Goal: Task Accomplishment & Management: Manage account settings

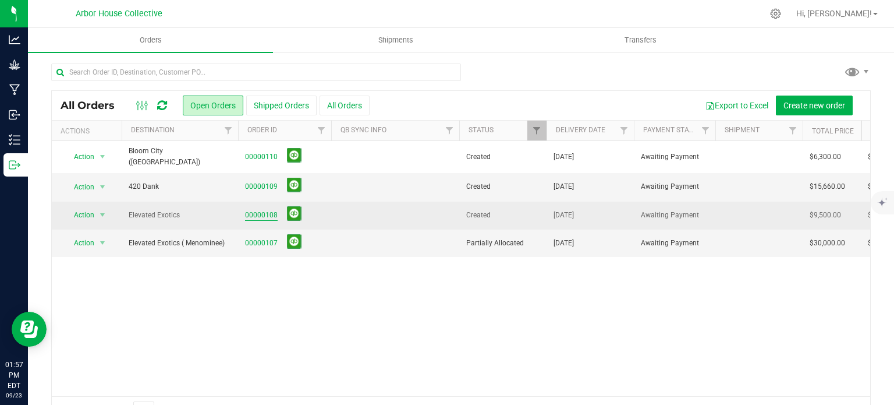
click at [265, 213] on link "00000108" at bounding box center [261, 215] width 33 height 11
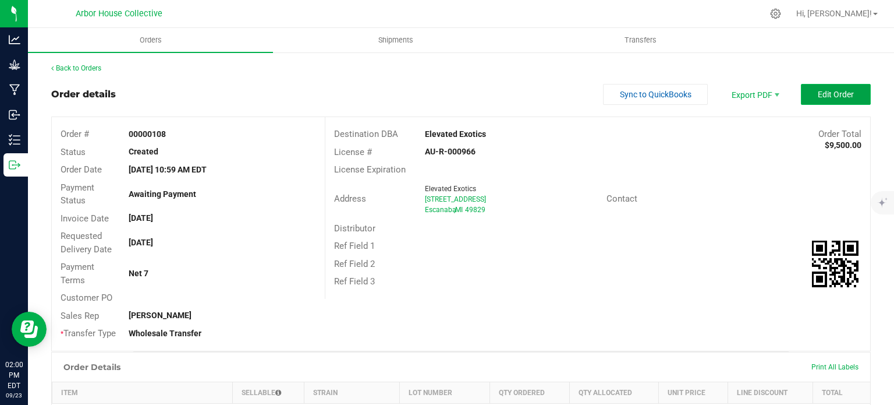
click at [836, 94] on span "Edit Order" at bounding box center [836, 94] width 36 height 9
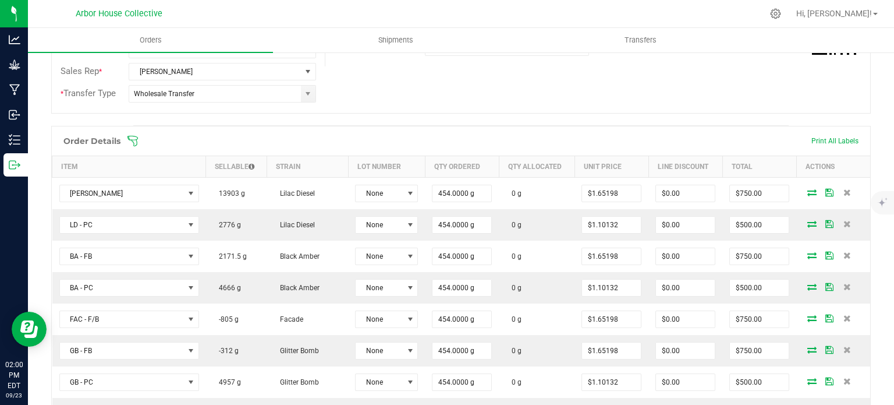
scroll to position [267, 0]
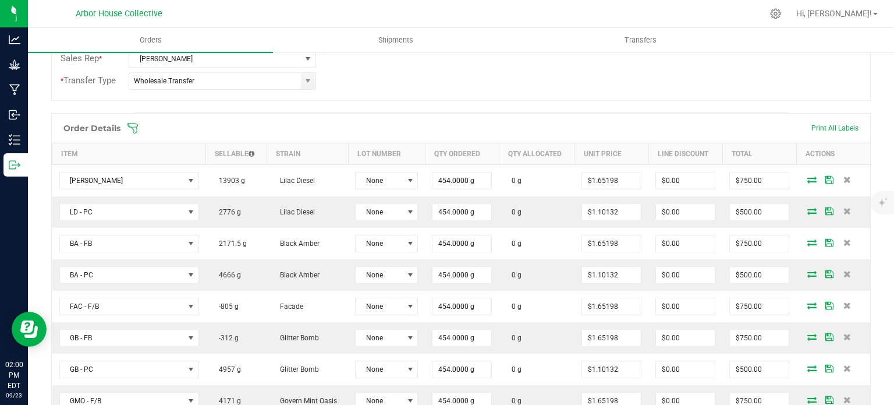
click at [132, 125] on icon at bounding box center [132, 127] width 10 height 10
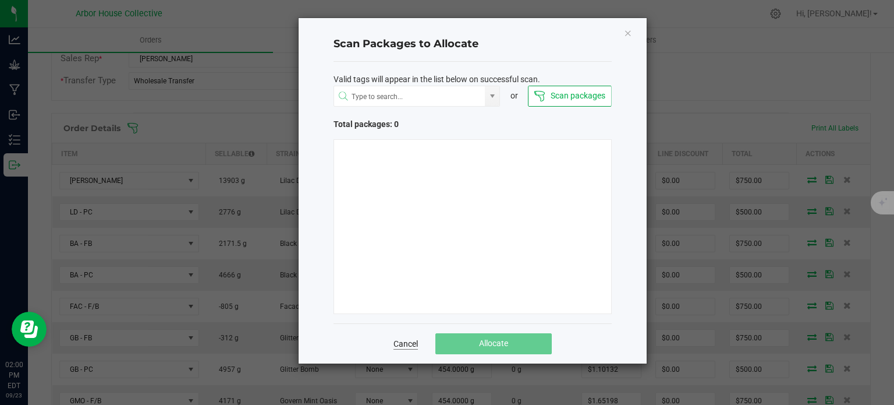
click at [405, 342] on link "Cancel" at bounding box center [405, 344] width 24 height 12
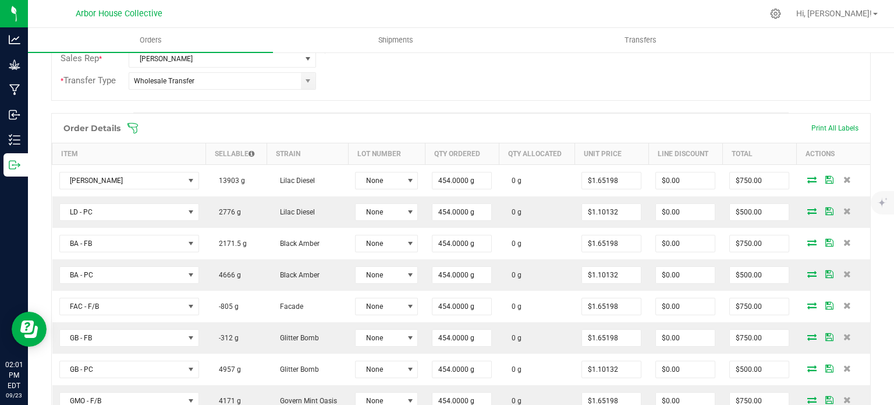
click at [141, 129] on span at bounding box center [537, 128] width 820 height 12
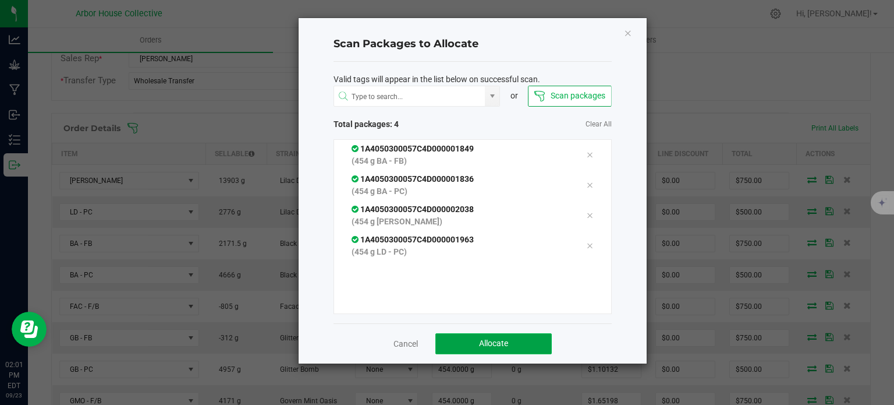
click at [456, 336] on button "Allocate" at bounding box center [493, 343] width 116 height 21
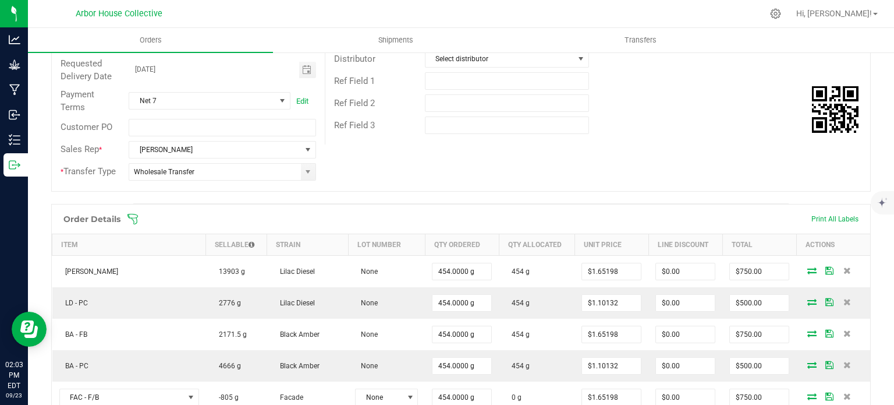
scroll to position [175, 0]
click at [134, 218] on icon at bounding box center [133, 220] width 12 height 12
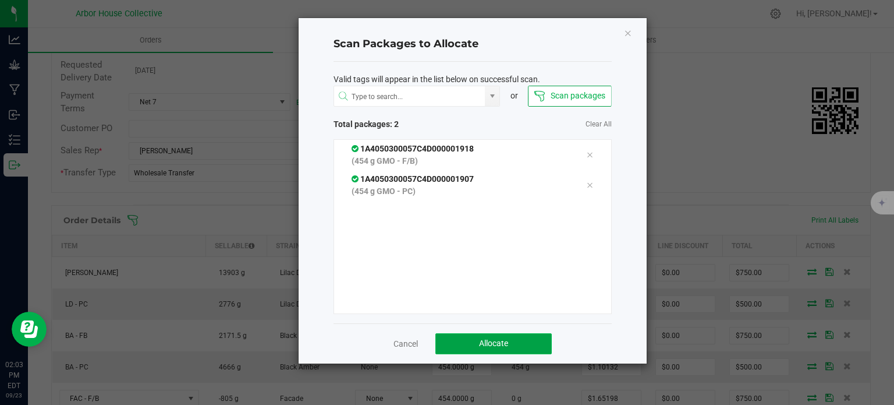
click at [525, 347] on button "Allocate" at bounding box center [493, 343] width 116 height 21
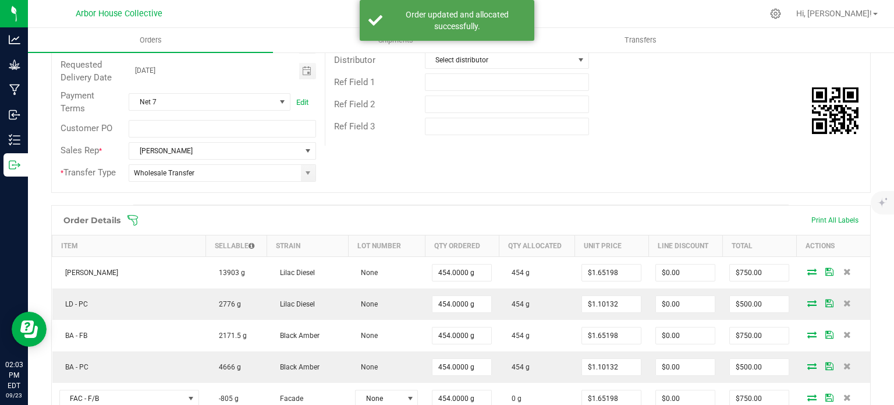
scroll to position [0, 0]
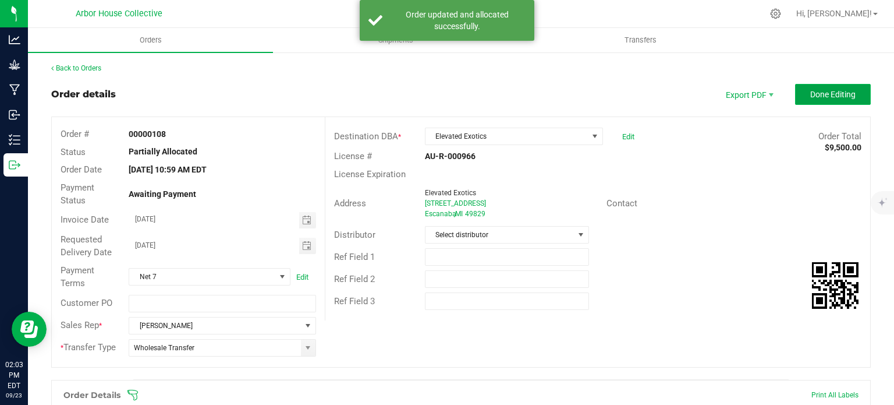
click at [810, 95] on span "Done Editing" at bounding box center [832, 94] width 45 height 9
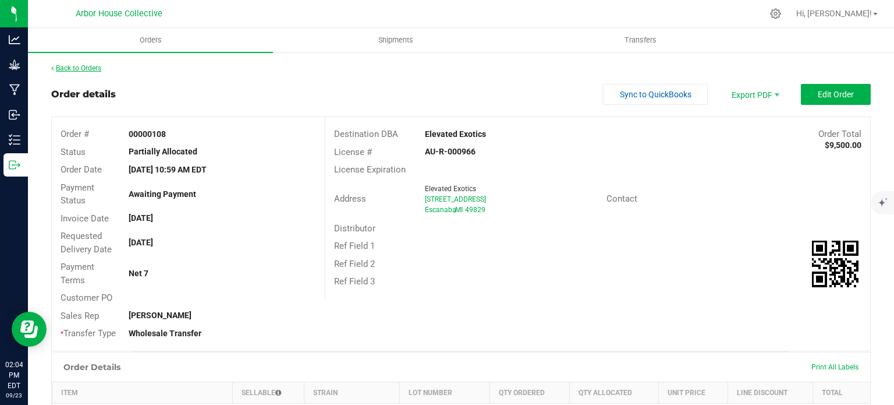
click at [98, 66] on link "Back to Orders" at bounding box center [76, 68] width 50 height 8
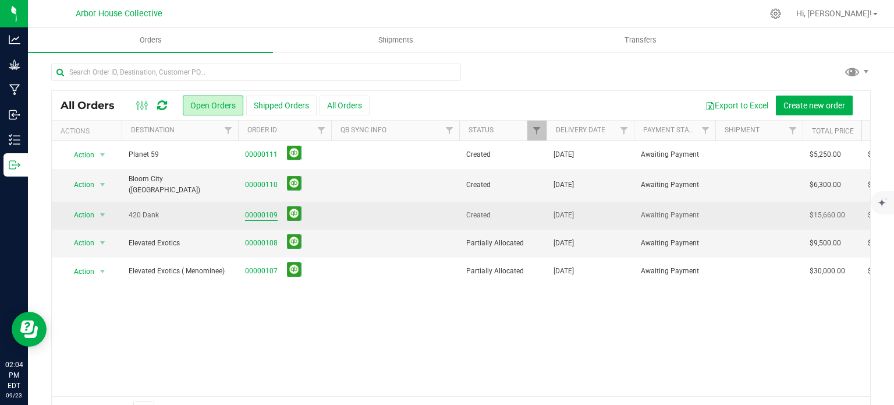
click at [254, 211] on link "00000109" at bounding box center [261, 215] width 33 height 11
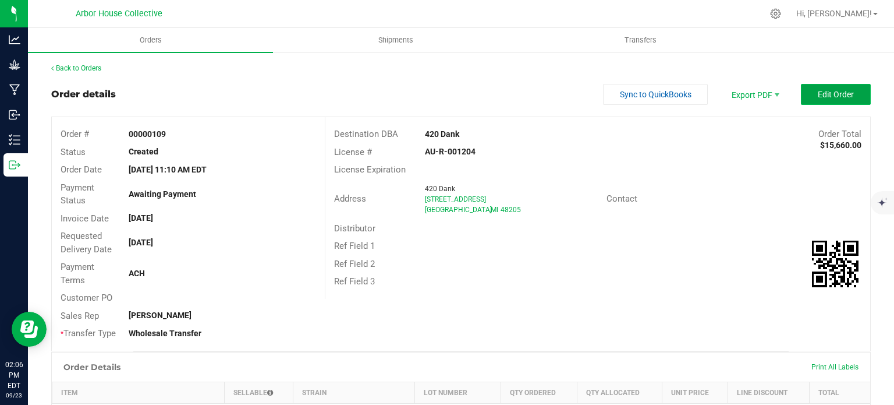
click at [822, 90] on span "Edit Order" at bounding box center [836, 94] width 36 height 9
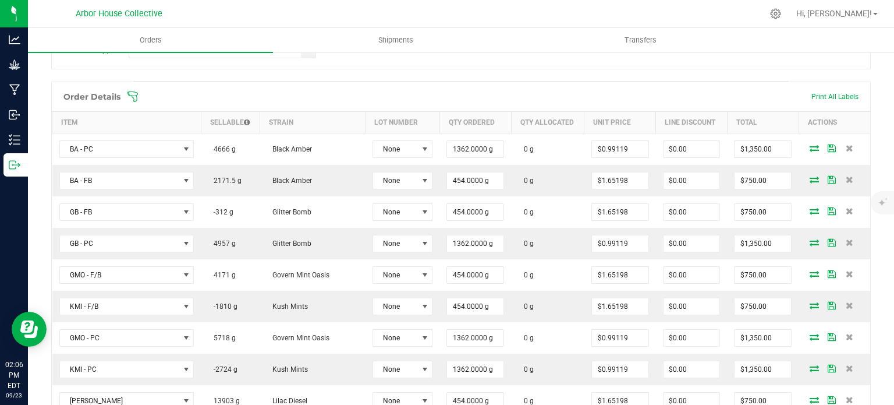
scroll to position [298, 0]
click at [138, 93] on icon at bounding box center [133, 97] width 12 height 12
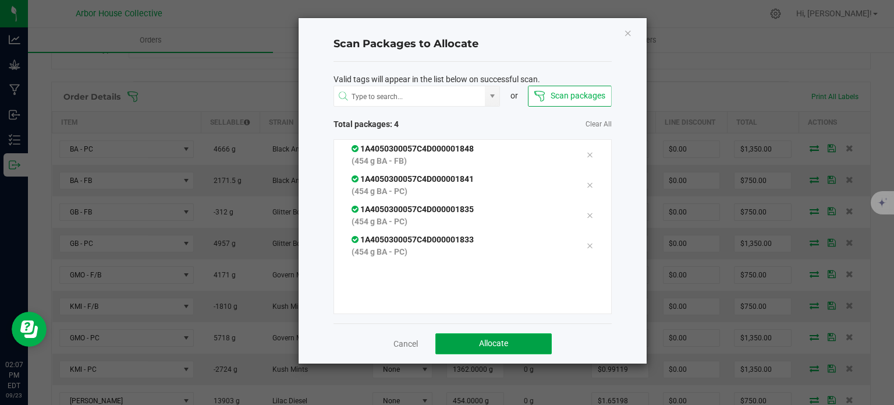
click at [505, 342] on span "Allocate" at bounding box center [493, 342] width 29 height 9
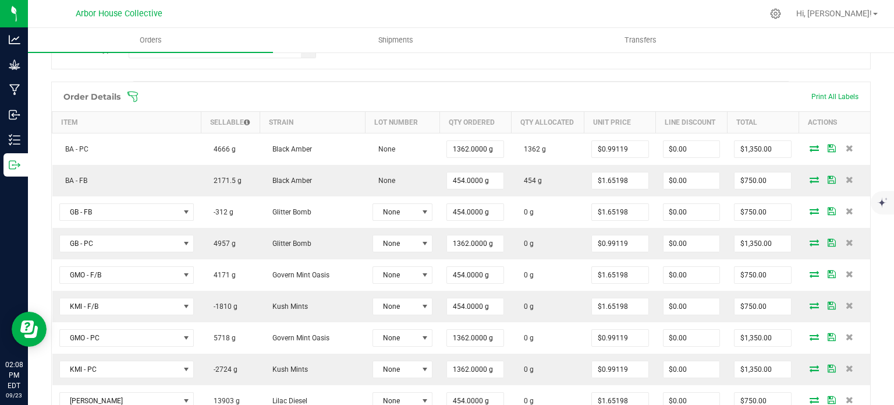
click at [132, 95] on icon at bounding box center [132, 96] width 10 height 10
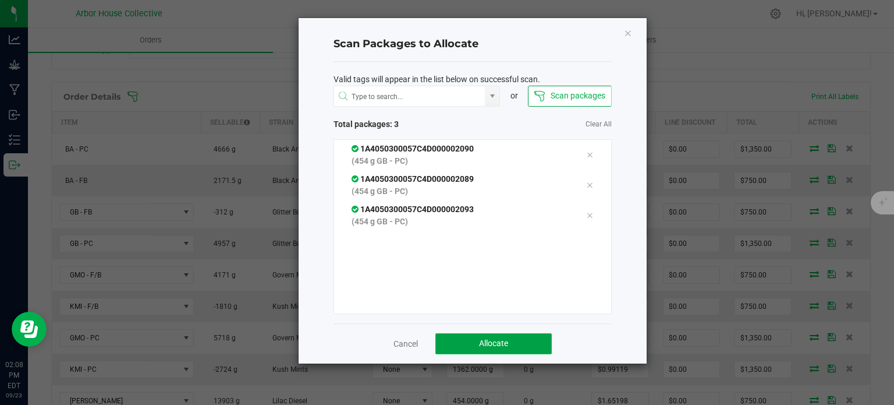
click at [492, 336] on button "Allocate" at bounding box center [493, 343] width 116 height 21
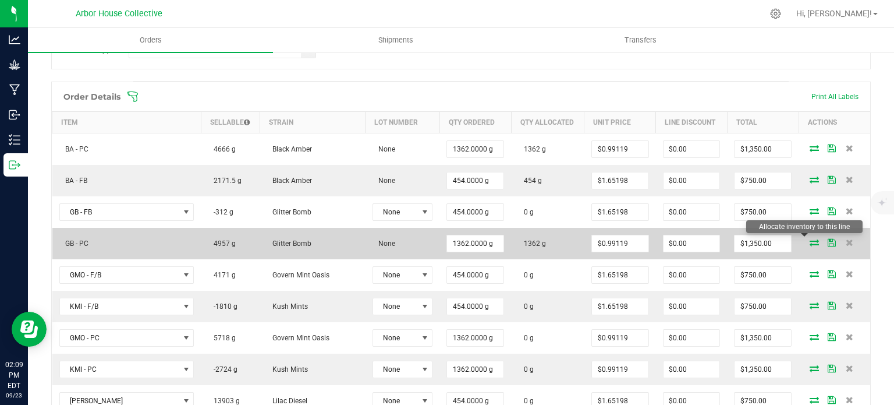
click at [810, 239] on icon at bounding box center [814, 242] width 9 height 7
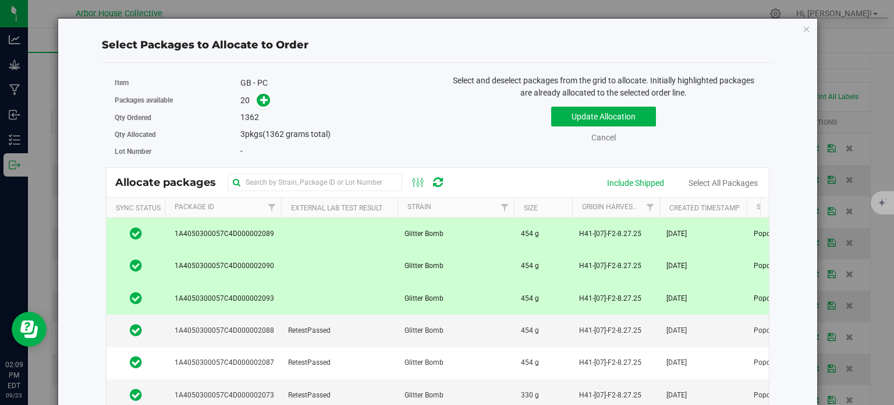
click at [131, 297] on icon at bounding box center [136, 297] width 12 height 14
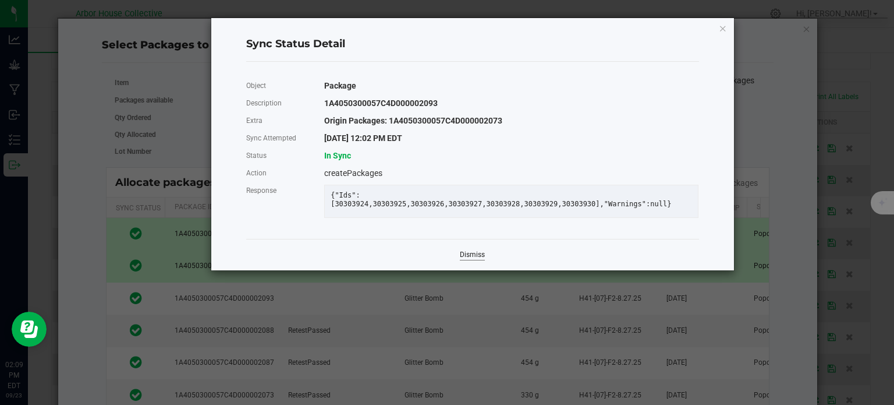
click at [476, 260] on link "Dismiss" at bounding box center [472, 255] width 25 height 10
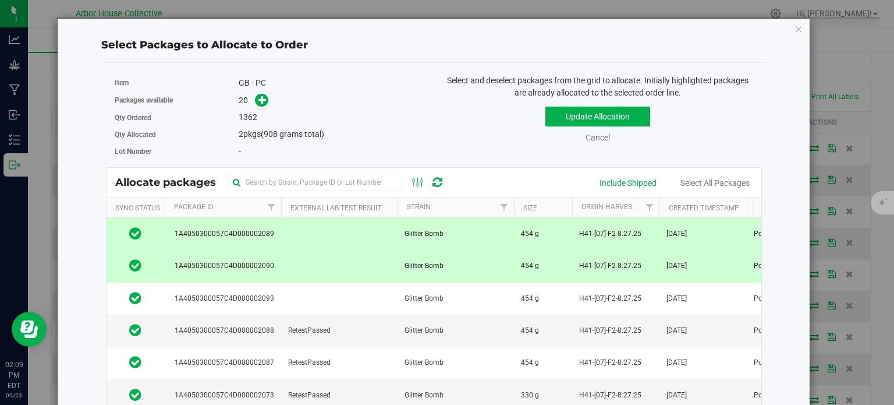
click at [144, 262] on td at bounding box center [136, 266] width 58 height 32
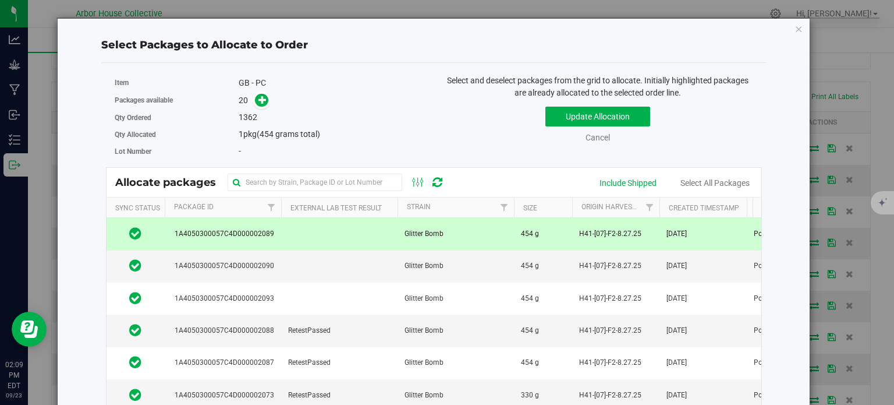
click at [161, 237] on td at bounding box center [136, 234] width 58 height 32
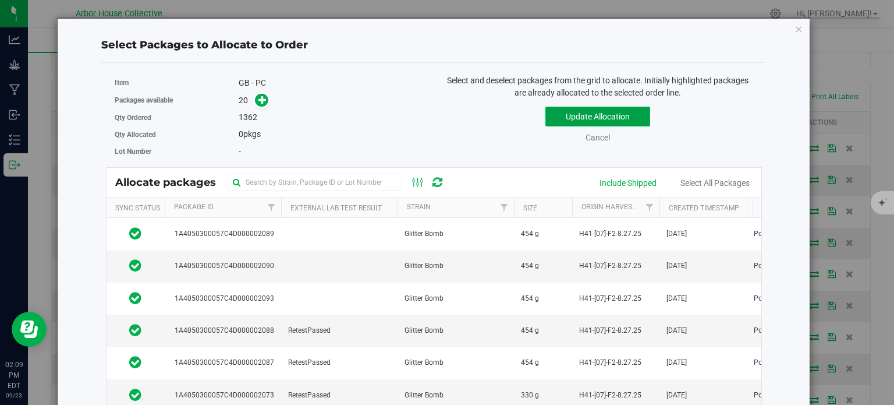
click at [622, 120] on button "Update Allocation" at bounding box center [597, 117] width 105 height 20
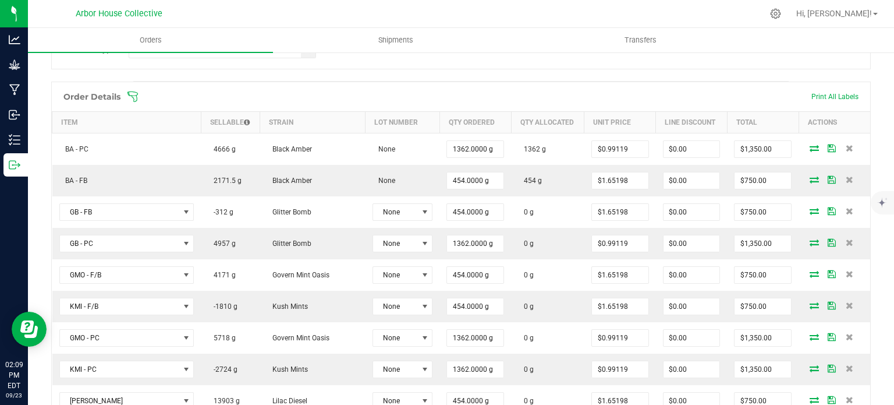
click at [136, 96] on icon at bounding box center [133, 97] width 12 height 12
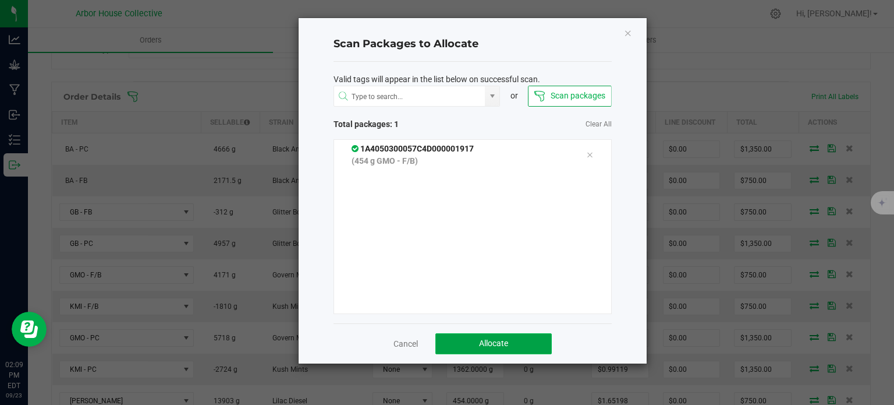
click at [526, 342] on button "Allocate" at bounding box center [493, 343] width 116 height 21
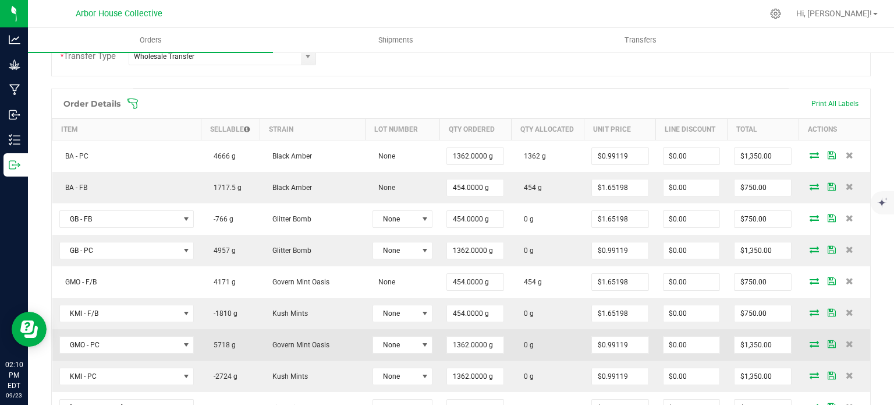
scroll to position [289, 0]
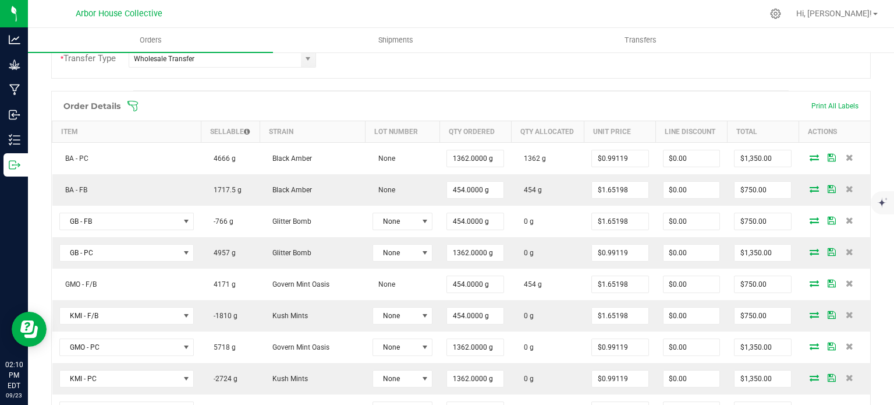
click at [133, 105] on icon at bounding box center [132, 106] width 10 height 10
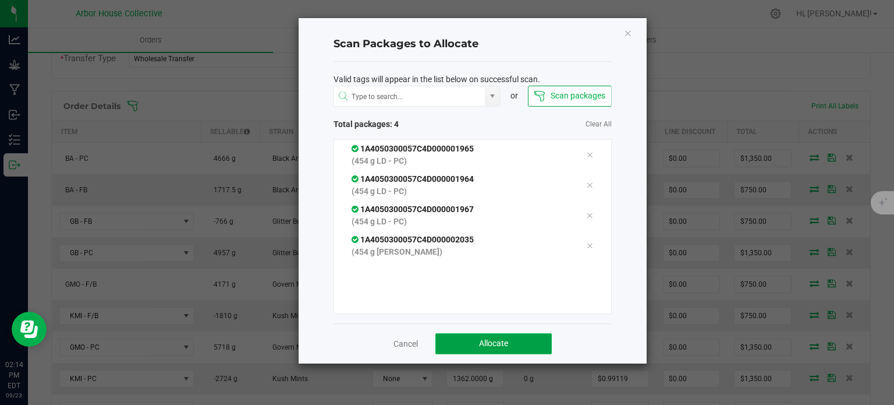
click at [498, 335] on button "Allocate" at bounding box center [493, 343] width 116 height 21
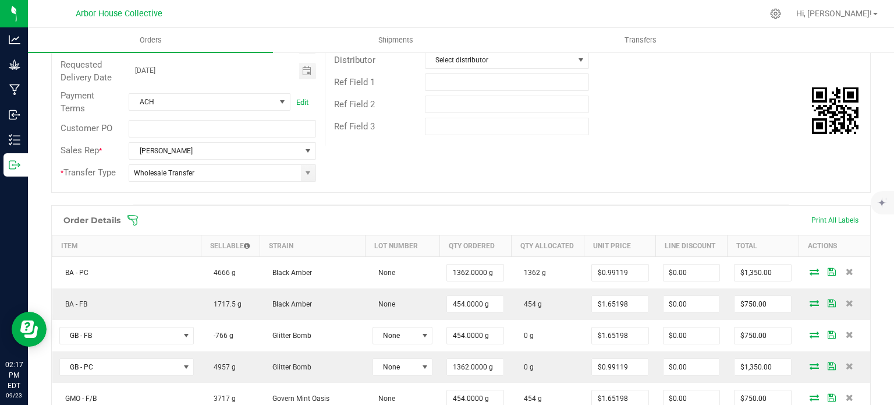
scroll to position [168, 0]
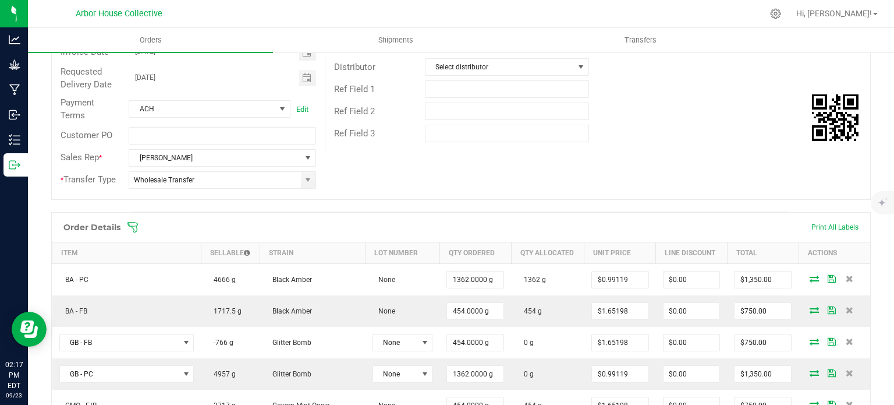
click at [129, 222] on icon at bounding box center [133, 227] width 12 height 12
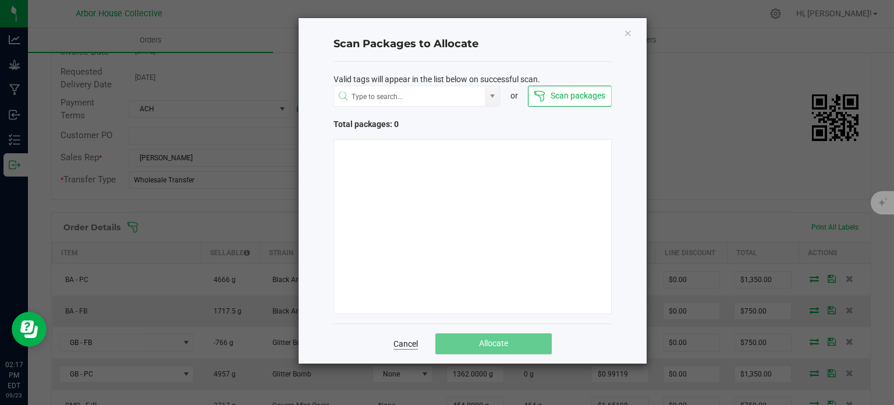
click at [403, 346] on link "Cancel" at bounding box center [405, 344] width 24 height 12
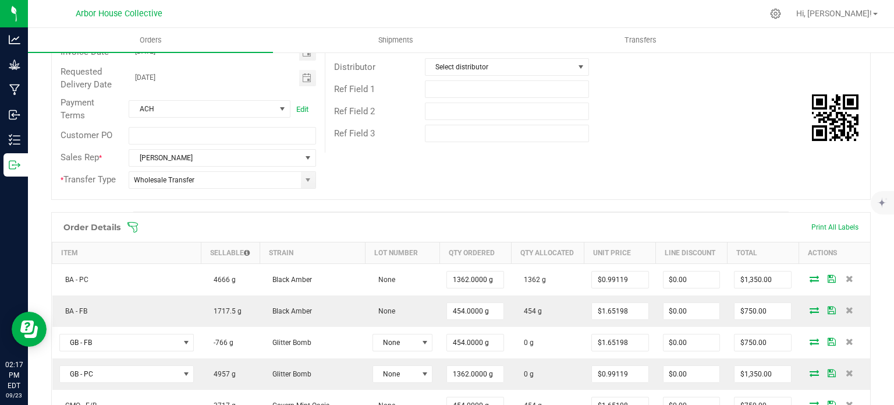
click at [128, 224] on icon at bounding box center [132, 227] width 10 height 10
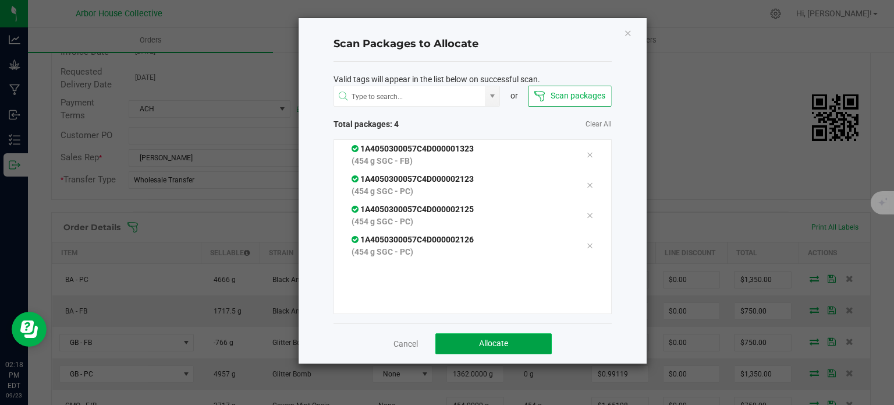
click at [491, 345] on span "Allocate" at bounding box center [493, 342] width 29 height 9
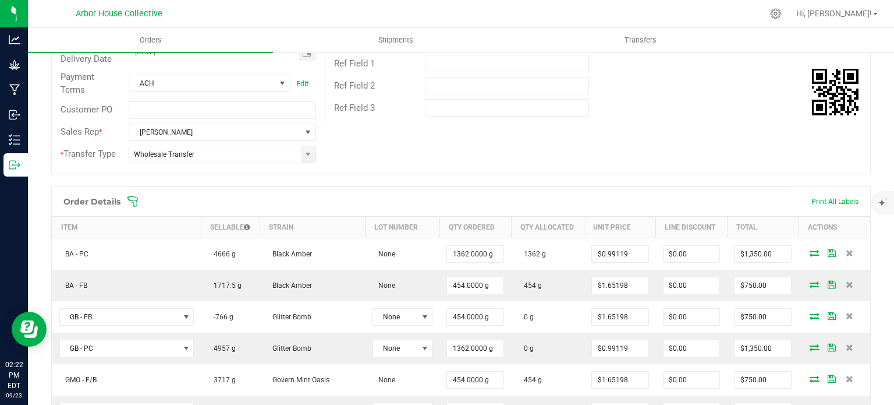
scroll to position [191, 0]
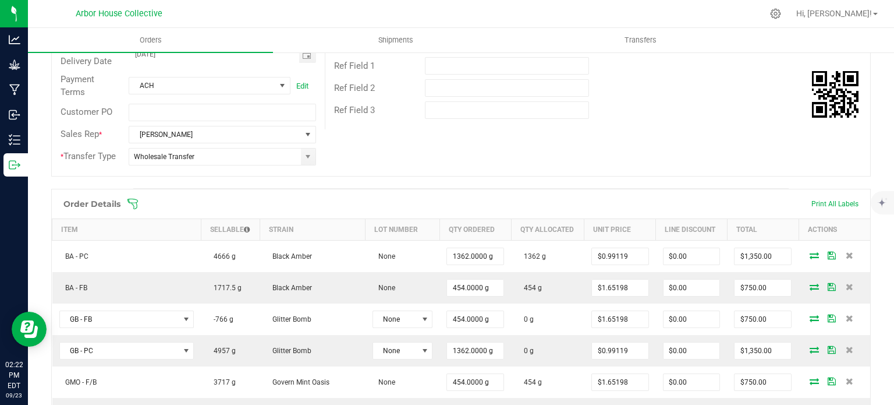
click at [134, 198] on icon at bounding box center [133, 204] width 12 height 12
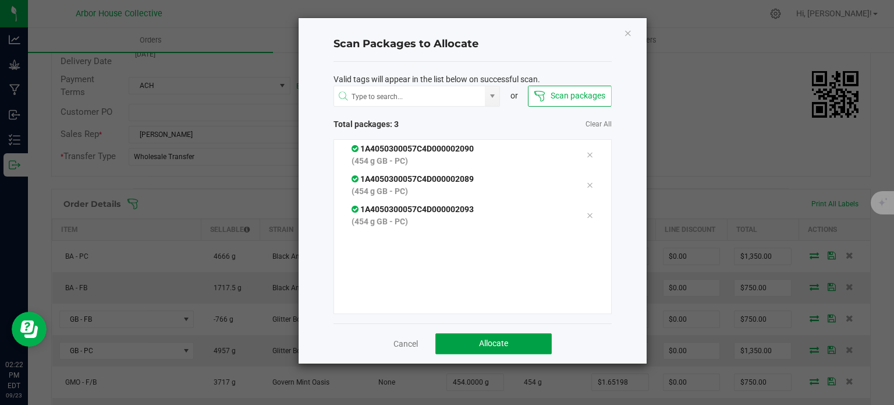
click at [463, 339] on button "Allocate" at bounding box center [493, 343] width 116 height 21
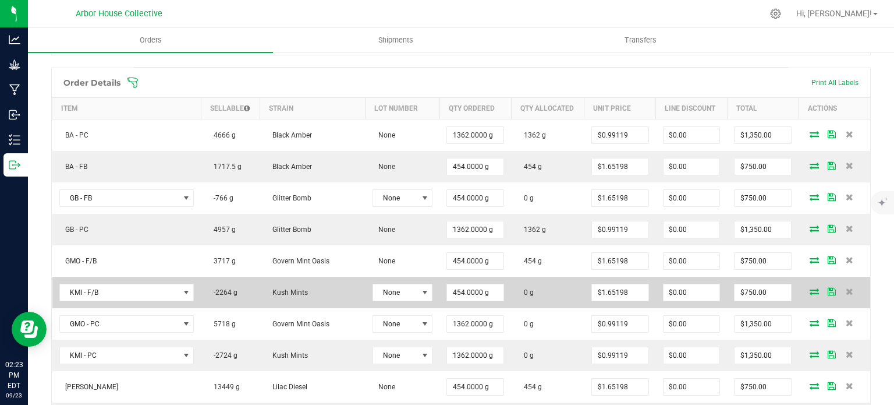
scroll to position [272, 0]
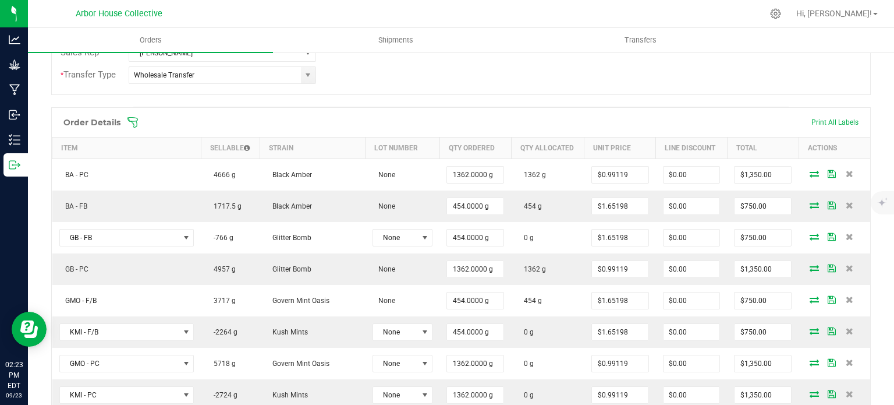
click at [139, 118] on span at bounding box center [537, 122] width 820 height 12
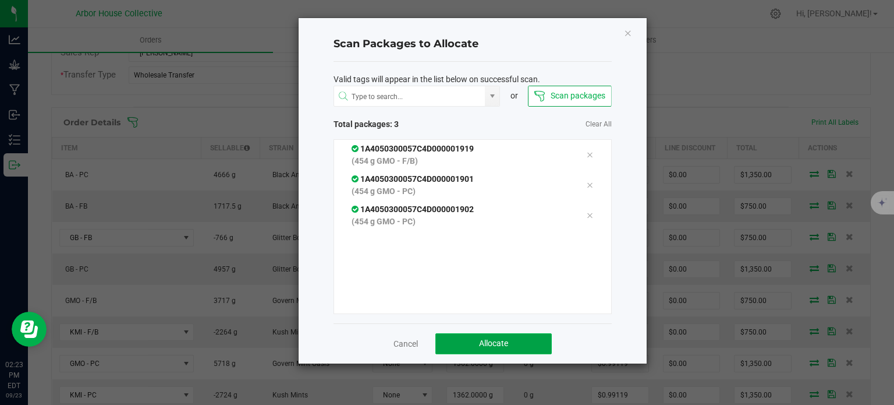
click at [473, 339] on button "Allocate" at bounding box center [493, 343] width 116 height 21
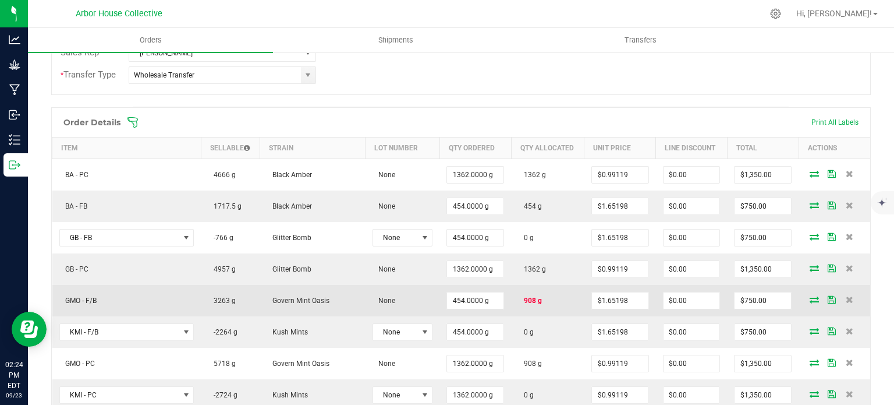
click at [810, 297] on icon at bounding box center [814, 299] width 9 height 7
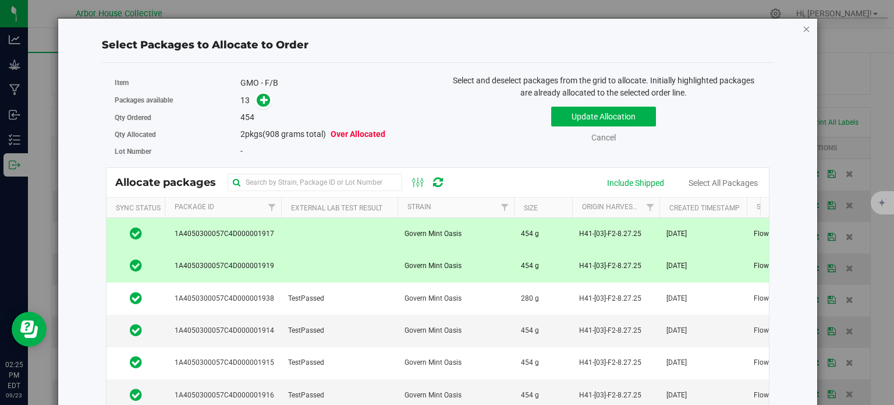
click at [803, 31] on icon "button" at bounding box center [807, 29] width 8 height 14
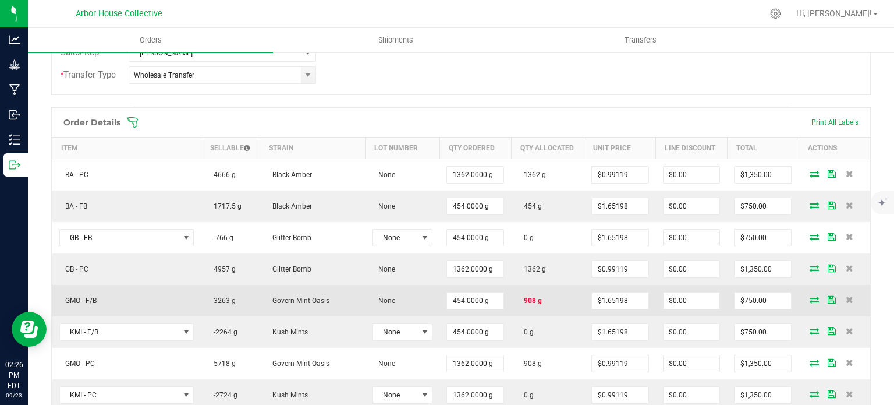
click at [810, 296] on icon at bounding box center [814, 299] width 9 height 7
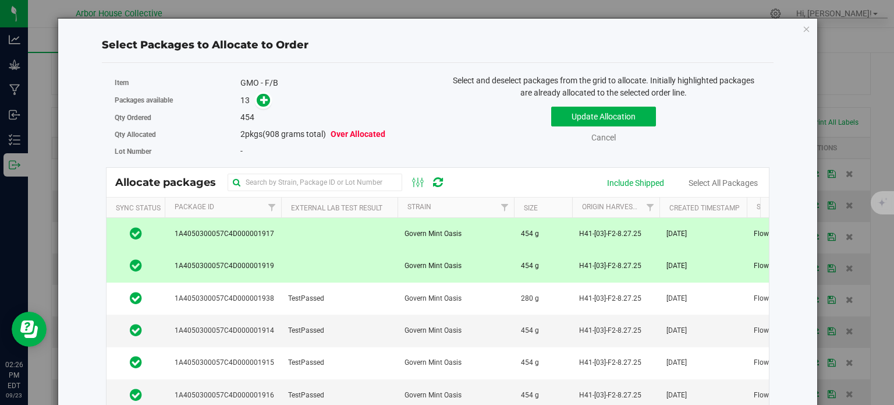
click at [335, 268] on td at bounding box center [339, 266] width 116 height 32
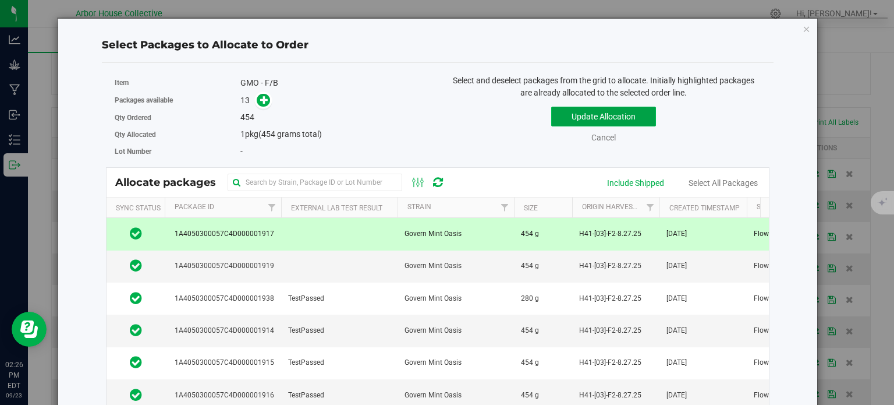
click at [555, 122] on button "Update Allocation" at bounding box center [603, 117] width 105 height 20
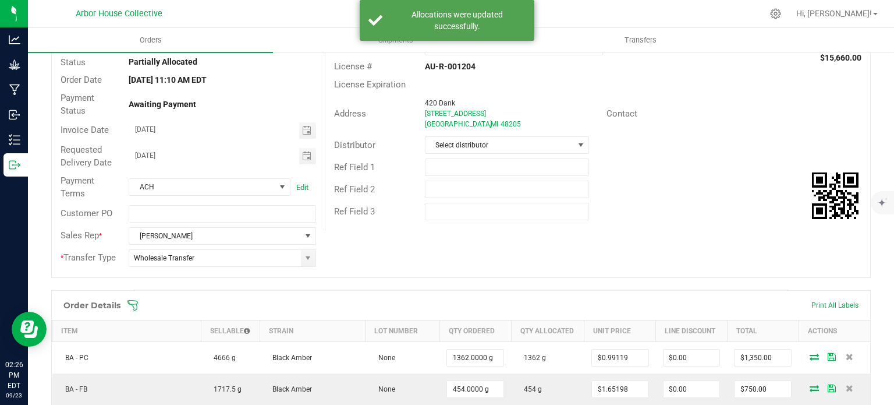
scroll to position [0, 0]
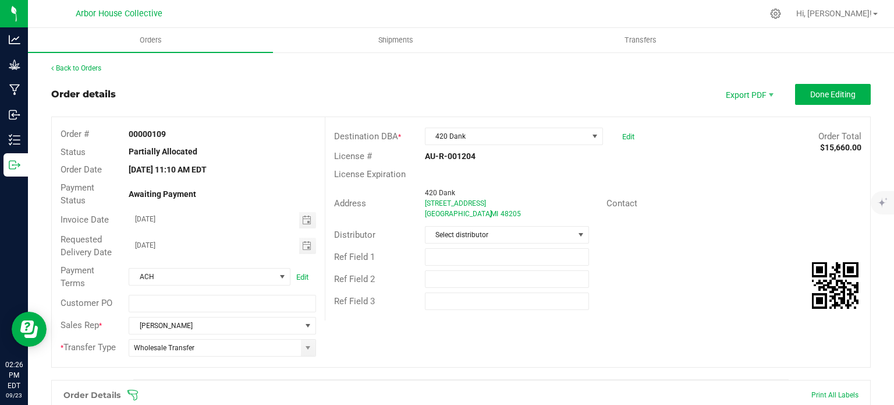
click at [130, 391] on icon at bounding box center [133, 395] width 12 height 12
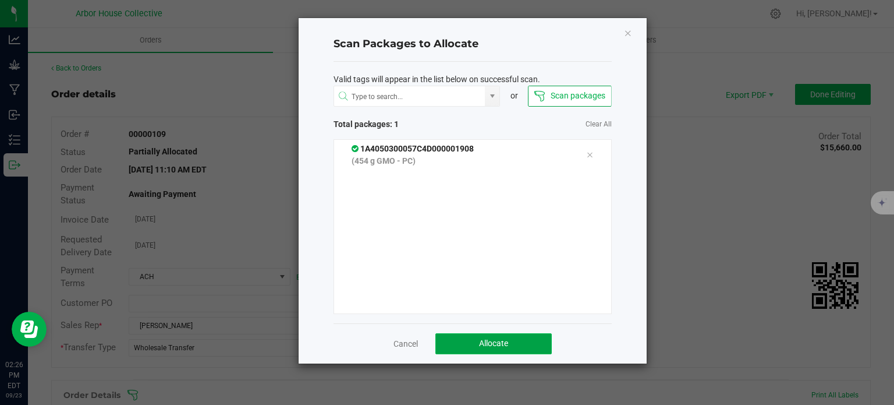
click at [470, 338] on button "Allocate" at bounding box center [493, 343] width 116 height 21
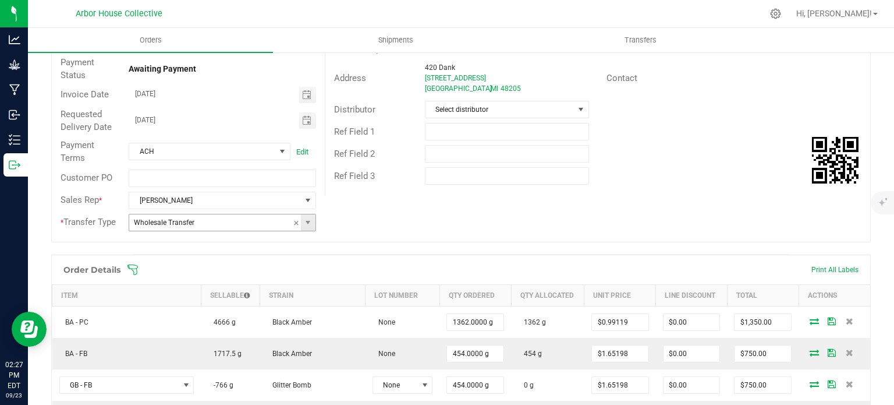
scroll to position [123, 0]
click at [133, 268] on icon at bounding box center [133, 271] width 12 height 12
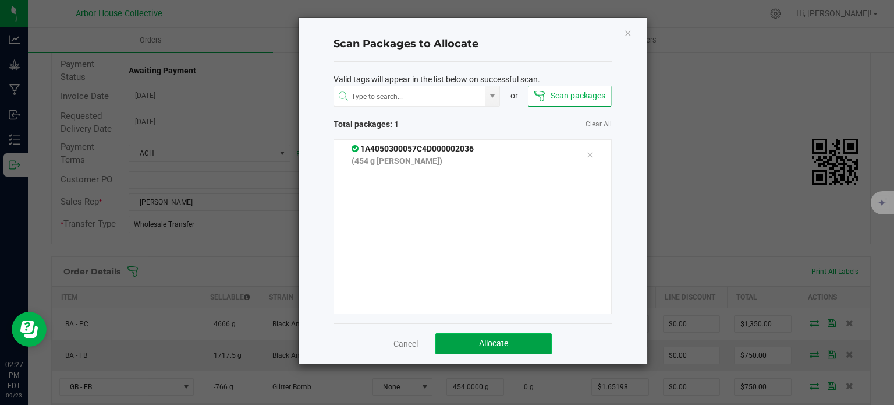
click at [448, 345] on button "Allocate" at bounding box center [493, 343] width 116 height 21
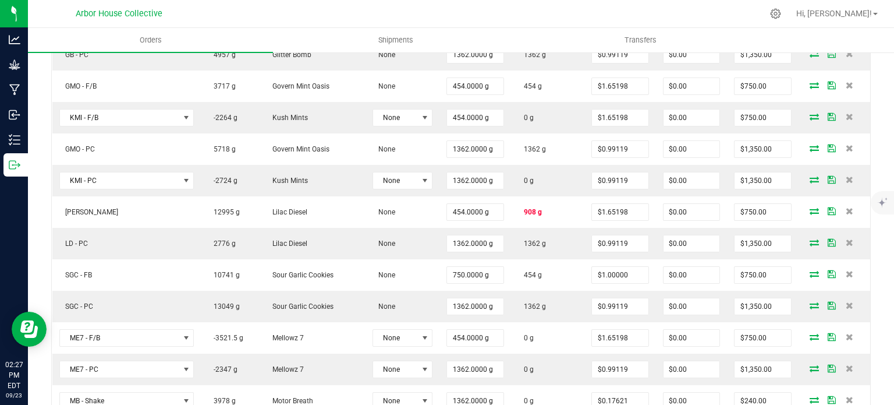
scroll to position [487, 0]
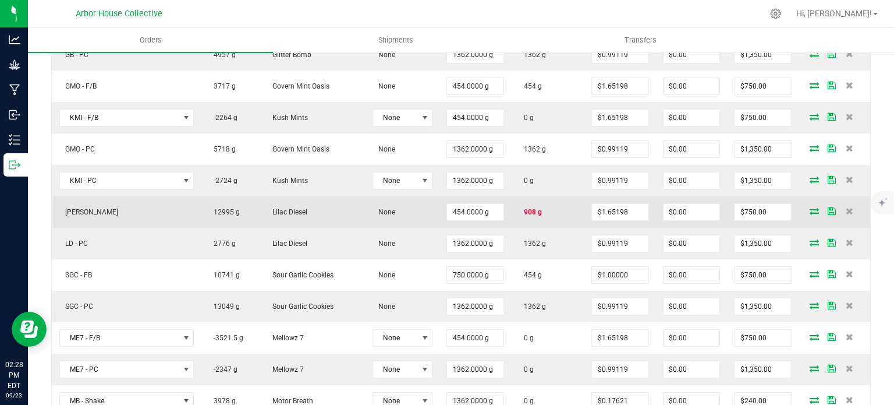
click at [810, 207] on icon at bounding box center [814, 210] width 9 height 7
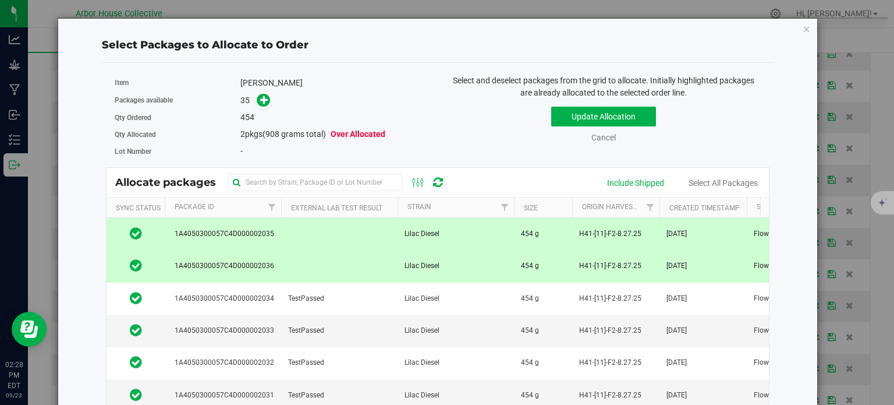
click at [308, 271] on td at bounding box center [339, 266] width 116 height 32
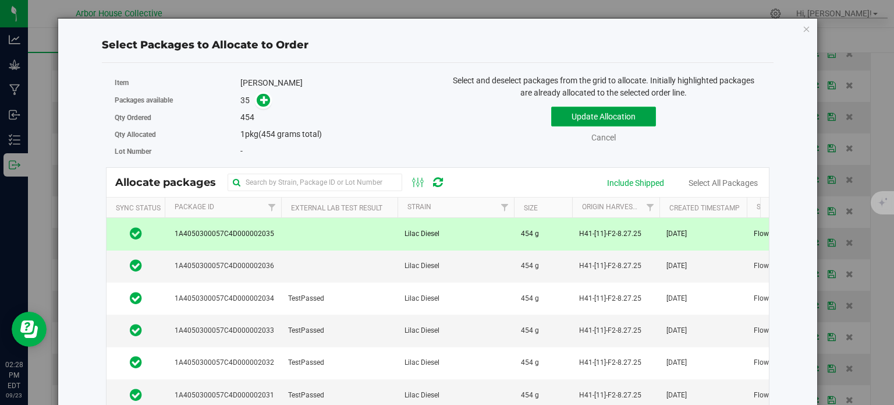
click at [567, 116] on button "Update Allocation" at bounding box center [603, 117] width 105 height 20
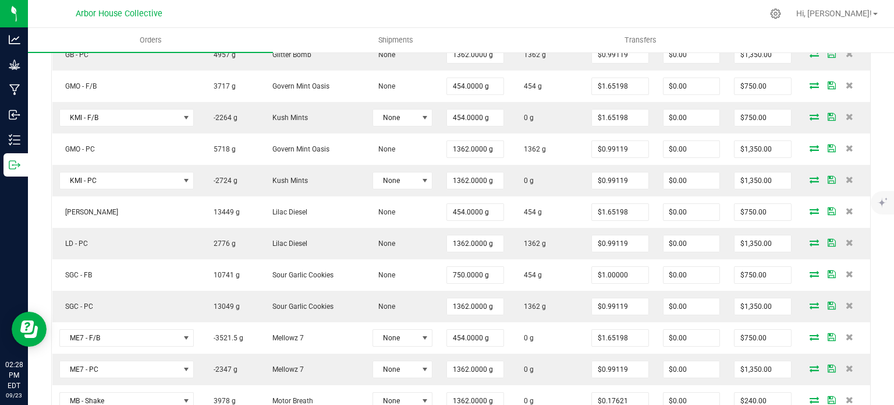
scroll to position [0, 0]
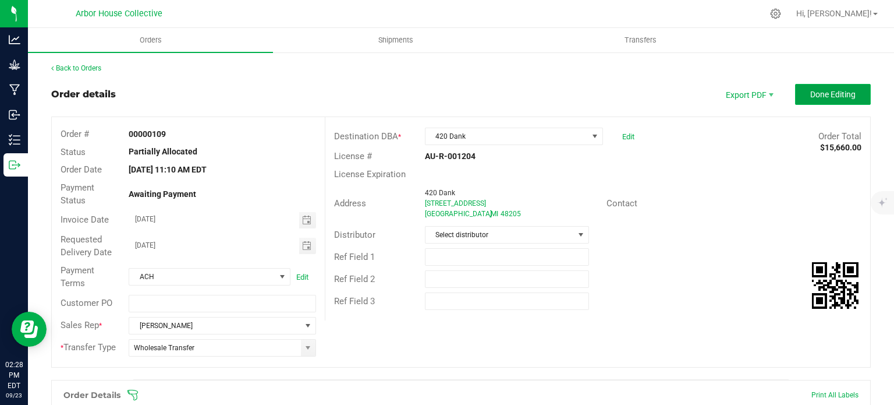
click at [799, 93] on button "Done Editing" at bounding box center [833, 94] width 76 height 21
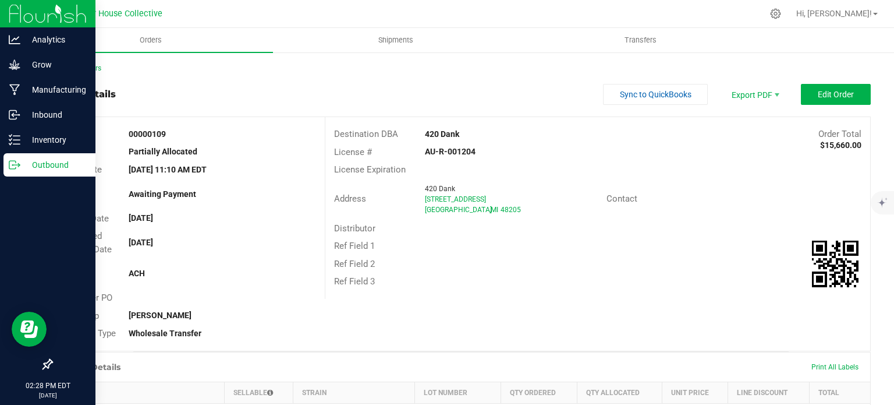
click at [16, 160] on icon at bounding box center [15, 165] width 12 height 12
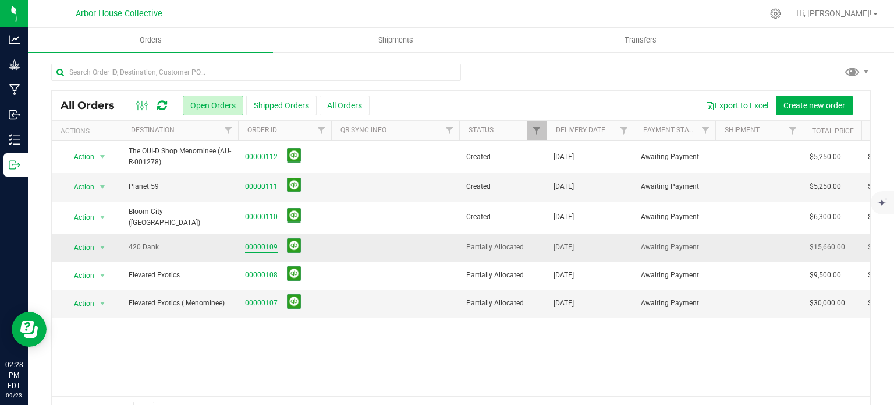
click at [263, 244] on link "00000109" at bounding box center [261, 247] width 33 height 11
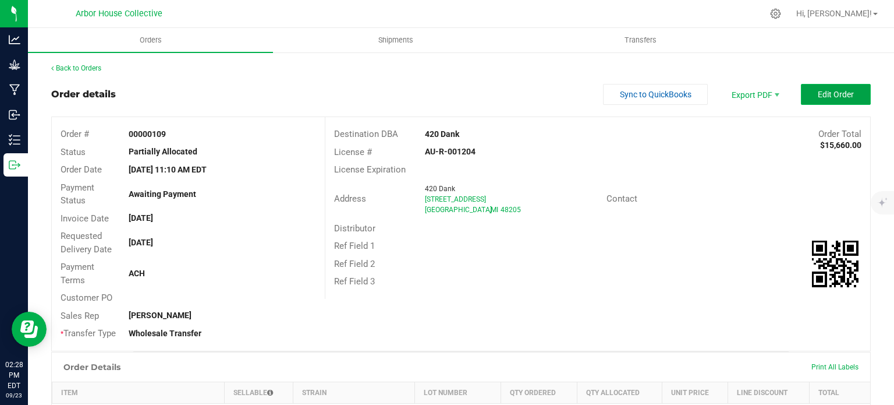
click at [821, 97] on span "Edit Order" at bounding box center [836, 94] width 36 height 9
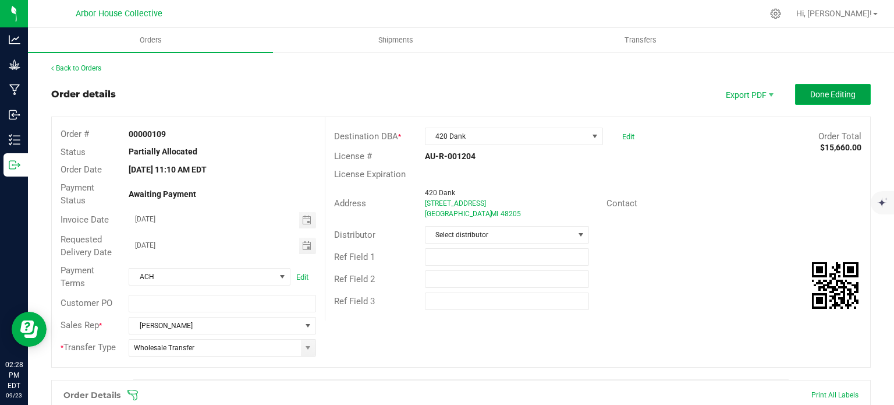
click at [828, 97] on span "Done Editing" at bounding box center [832, 94] width 45 height 9
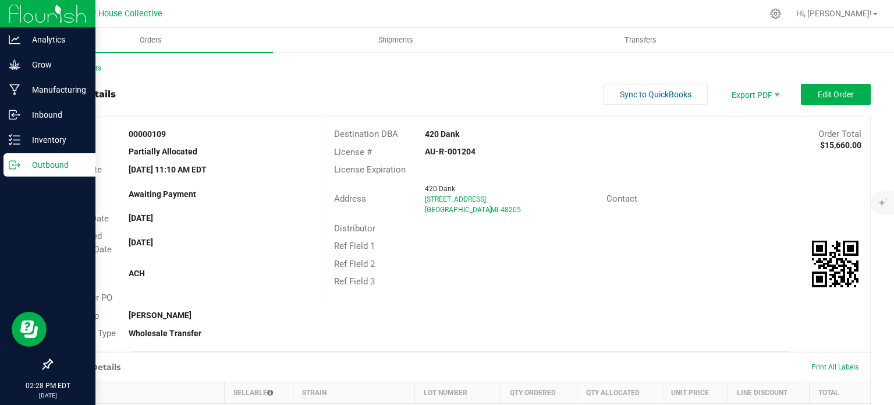
click at [24, 166] on p "Outbound" at bounding box center [55, 165] width 70 height 14
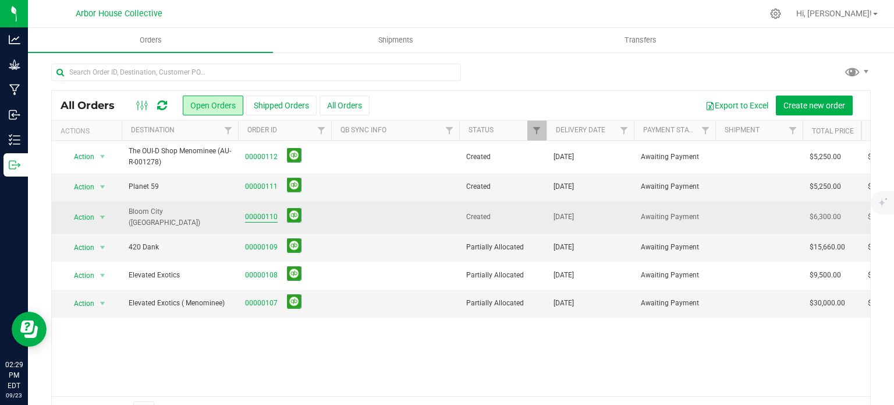
click at [256, 211] on link "00000110" at bounding box center [261, 216] width 33 height 11
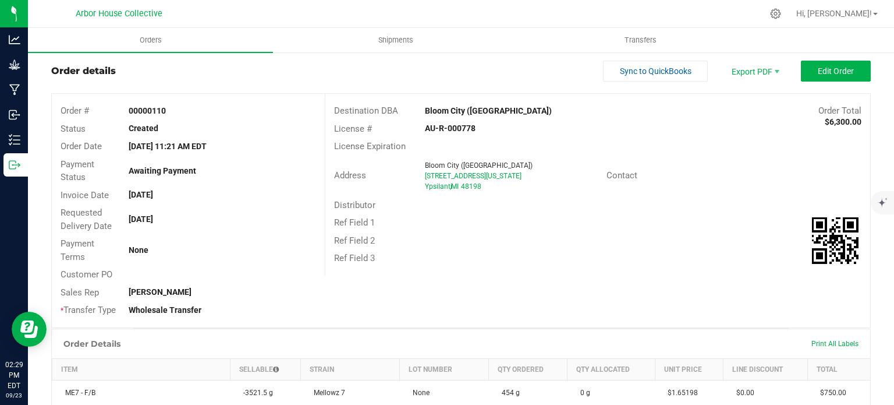
scroll to position [20, 0]
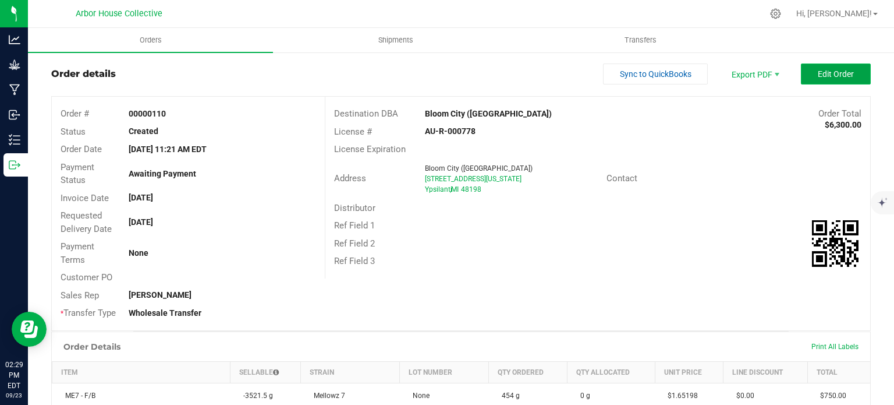
click at [807, 75] on button "Edit Order" at bounding box center [836, 73] width 70 height 21
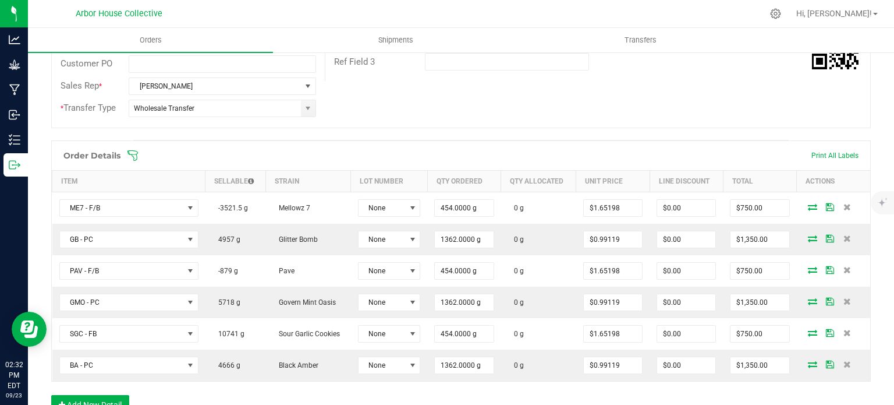
scroll to position [240, 0]
click at [133, 151] on icon at bounding box center [133, 155] width 12 height 12
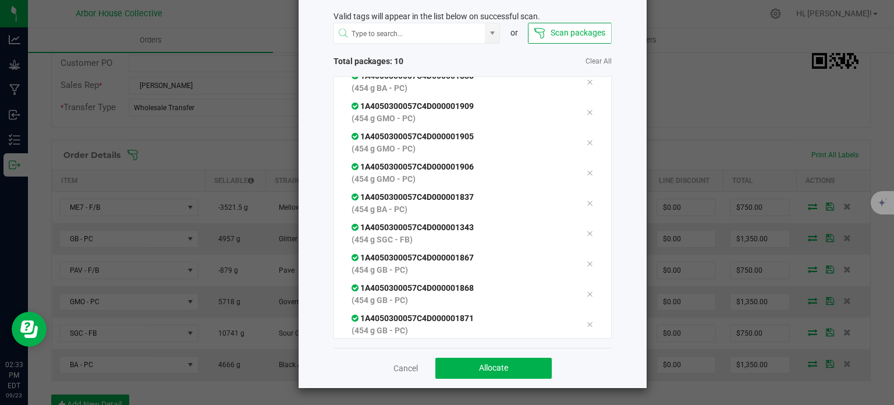
scroll to position [63, 0]
click at [485, 368] on span "Allocate" at bounding box center [493, 367] width 29 height 9
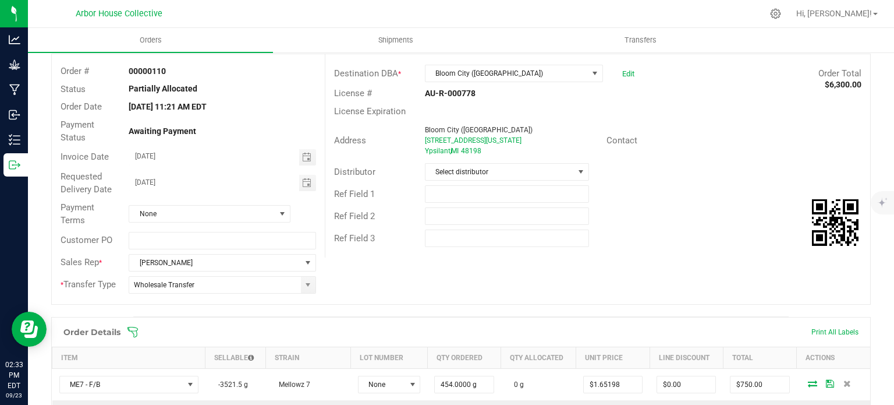
scroll to position [0, 0]
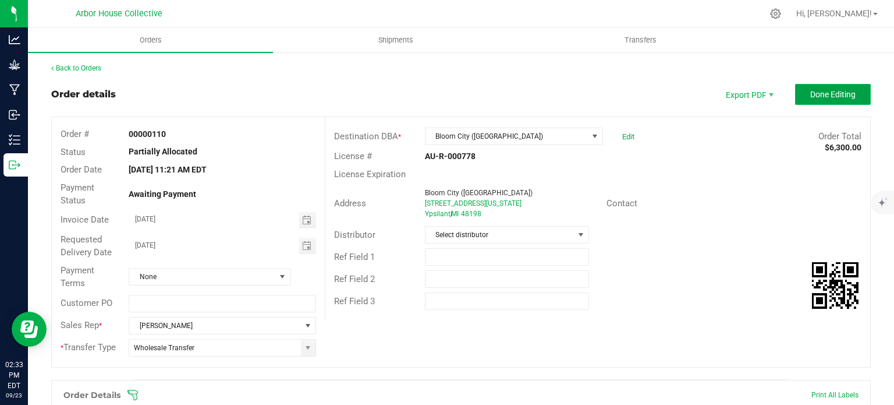
click at [812, 91] on span "Done Editing" at bounding box center [832, 94] width 45 height 9
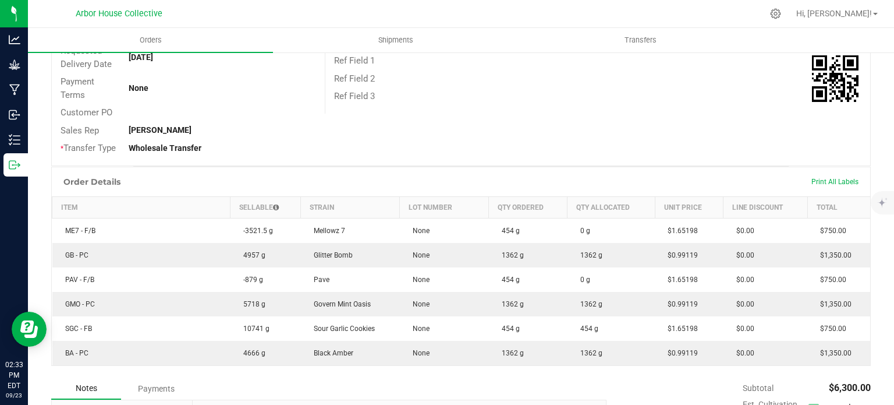
scroll to position [184, 0]
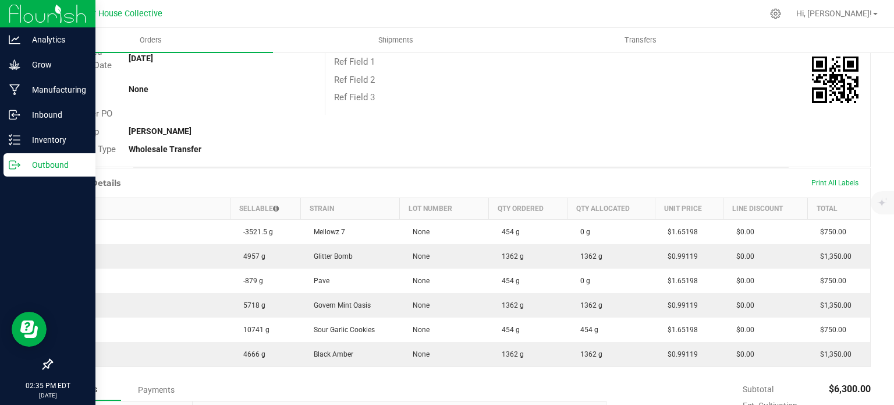
click at [19, 163] on icon at bounding box center [15, 165] width 12 height 12
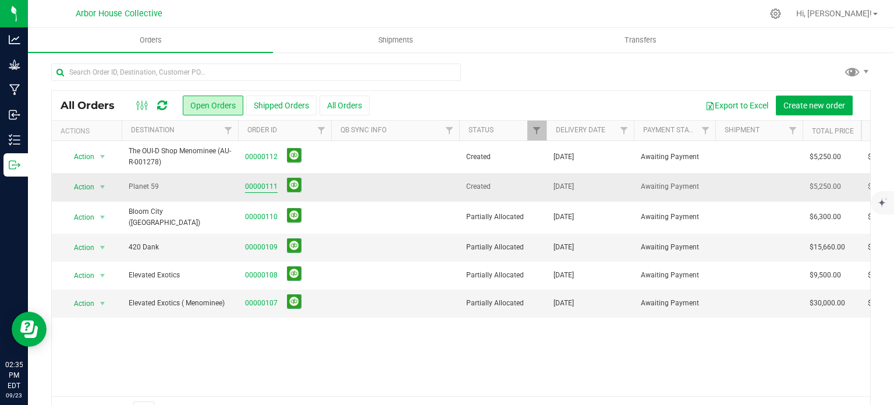
click at [249, 187] on link "00000111" at bounding box center [261, 186] width 33 height 11
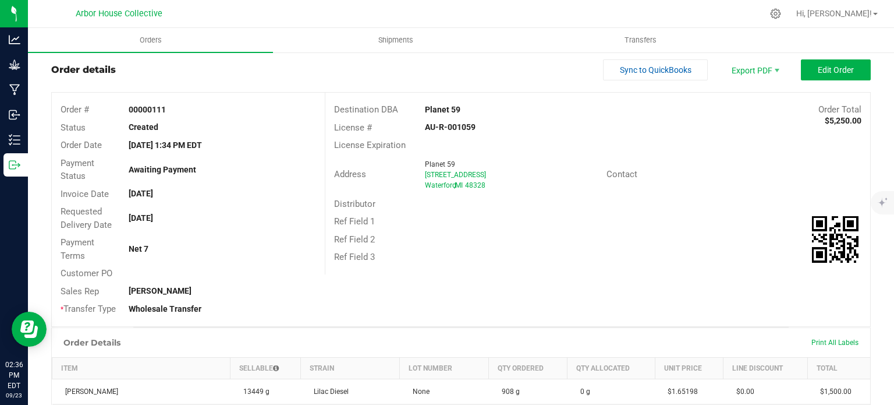
scroll to position [16, 0]
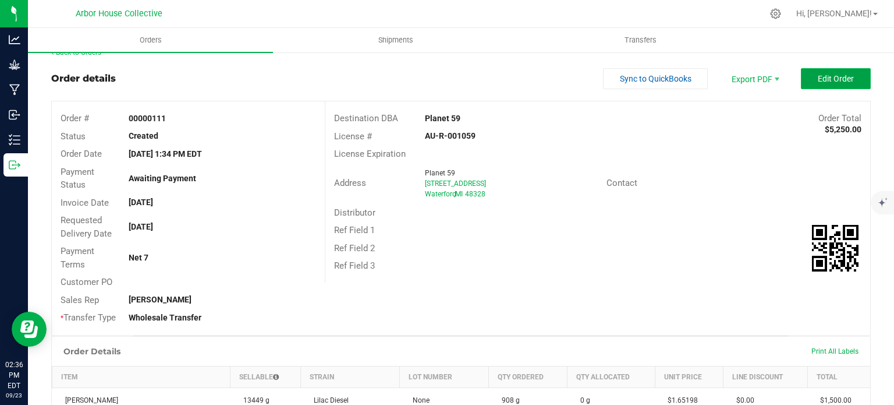
click at [818, 76] on span "Edit Order" at bounding box center [836, 78] width 36 height 9
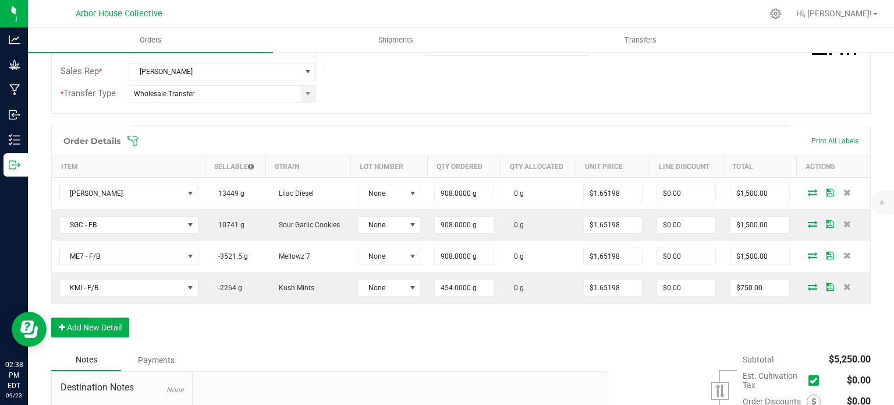
scroll to position [270, 0]
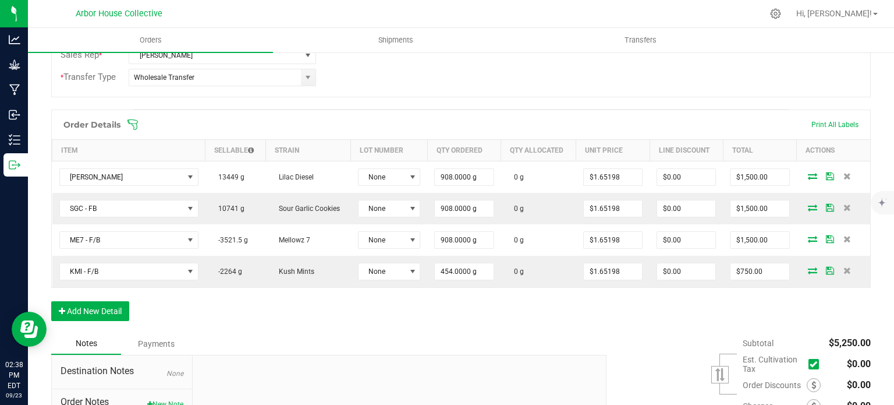
click at [134, 119] on icon at bounding box center [133, 125] width 12 height 12
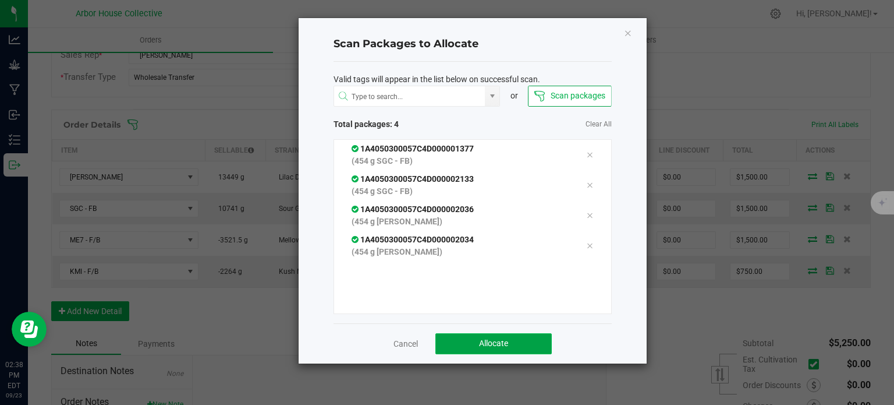
click at [512, 338] on button "Allocate" at bounding box center [493, 343] width 116 height 21
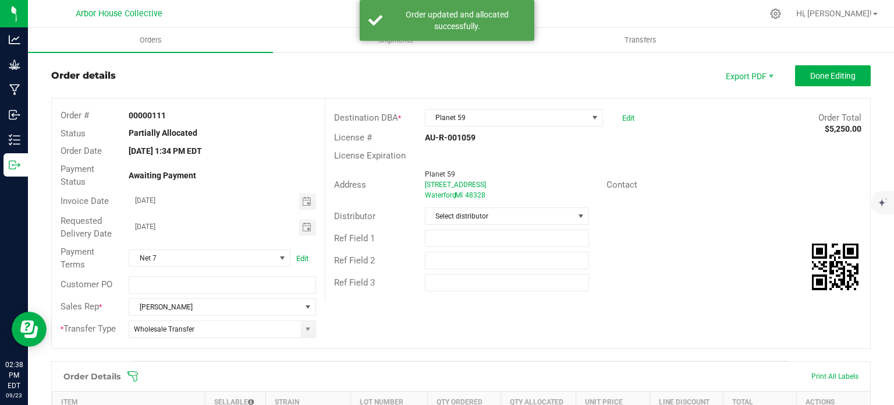
scroll to position [0, 0]
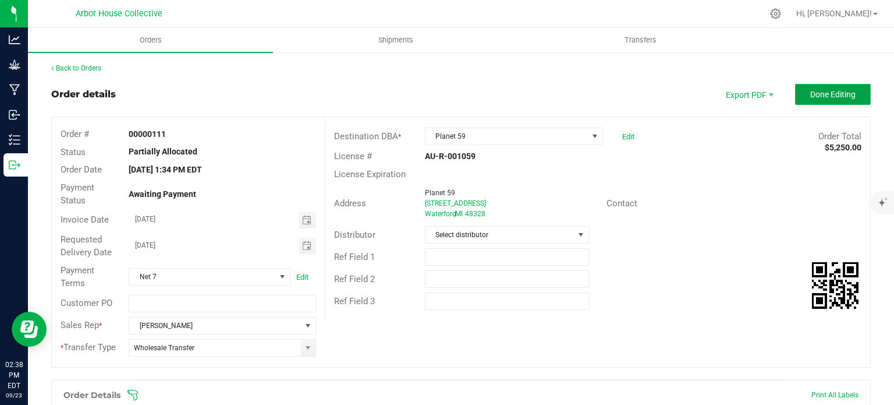
click at [817, 95] on span "Done Editing" at bounding box center [832, 94] width 45 height 9
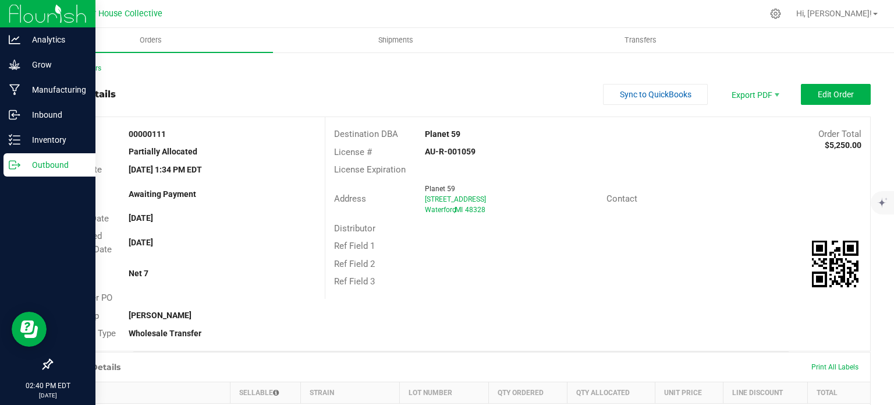
click at [25, 166] on p "Outbound" at bounding box center [55, 165] width 70 height 14
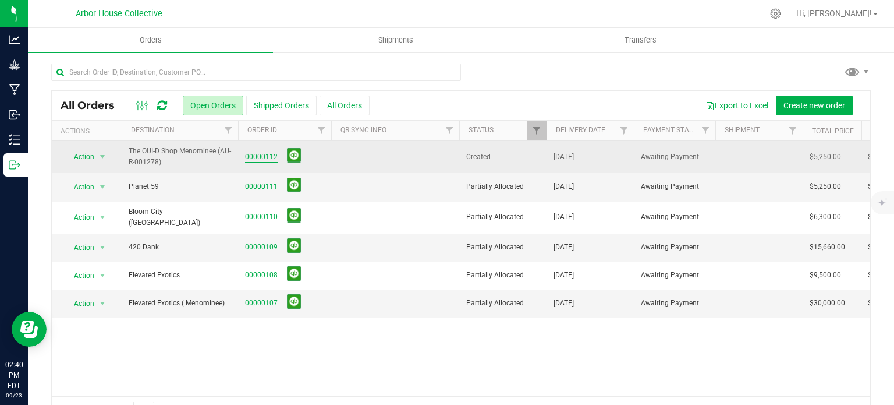
click at [255, 157] on link "00000112" at bounding box center [261, 156] width 33 height 11
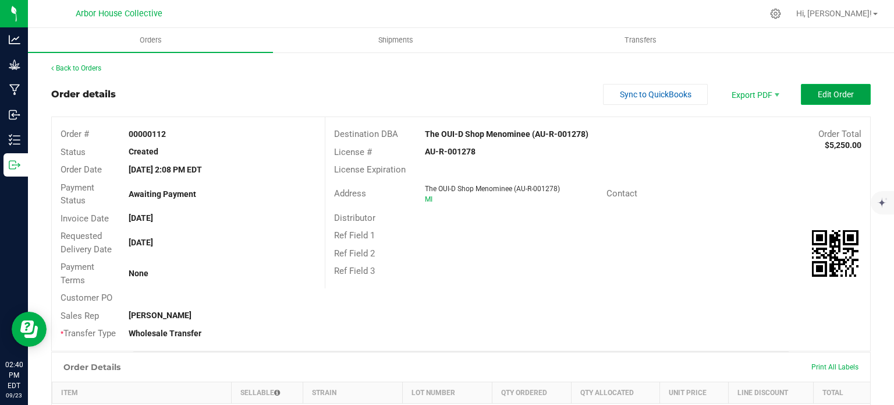
click at [818, 95] on span "Edit Order" at bounding box center [836, 94] width 36 height 9
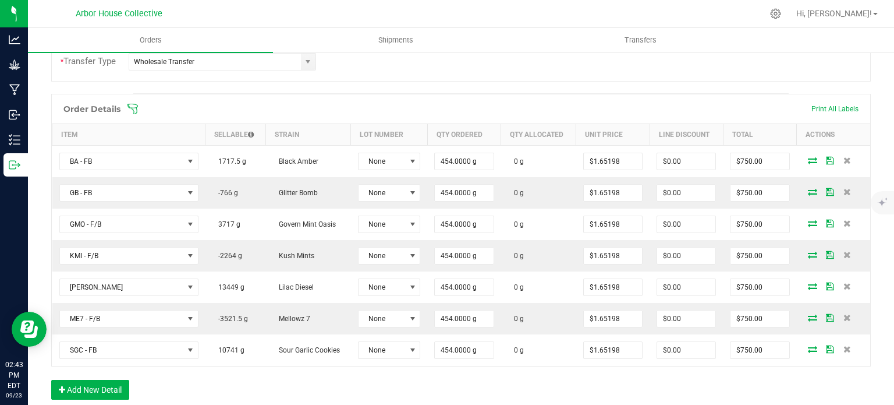
scroll to position [309, 0]
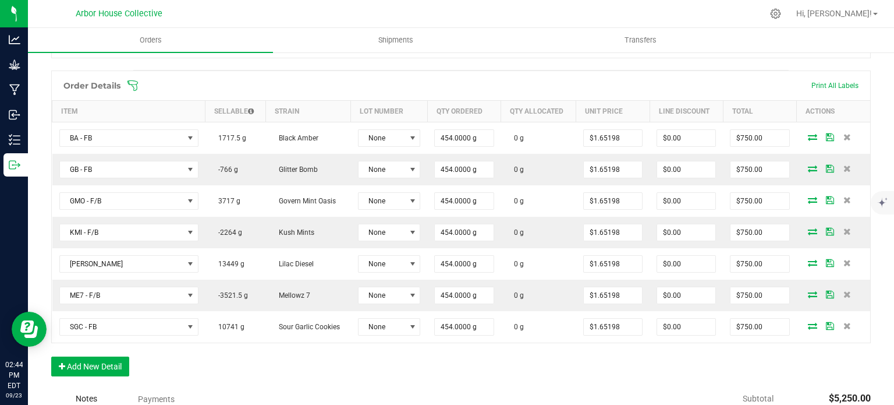
click at [135, 80] on icon at bounding box center [132, 85] width 10 height 10
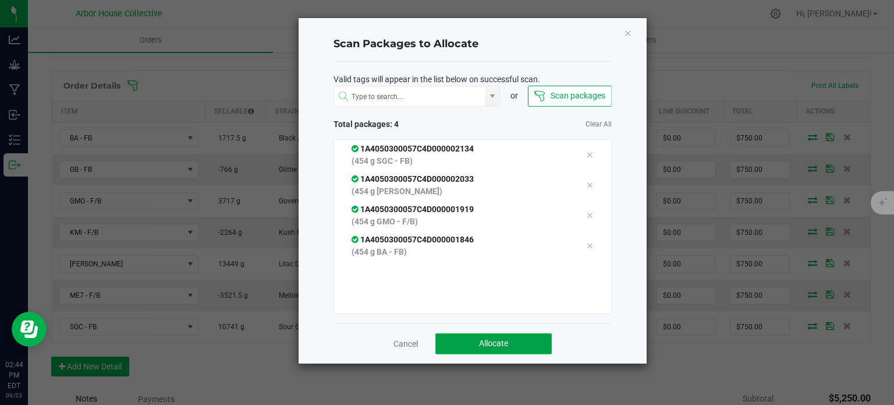
click at [466, 334] on button "Allocate" at bounding box center [493, 343] width 116 height 21
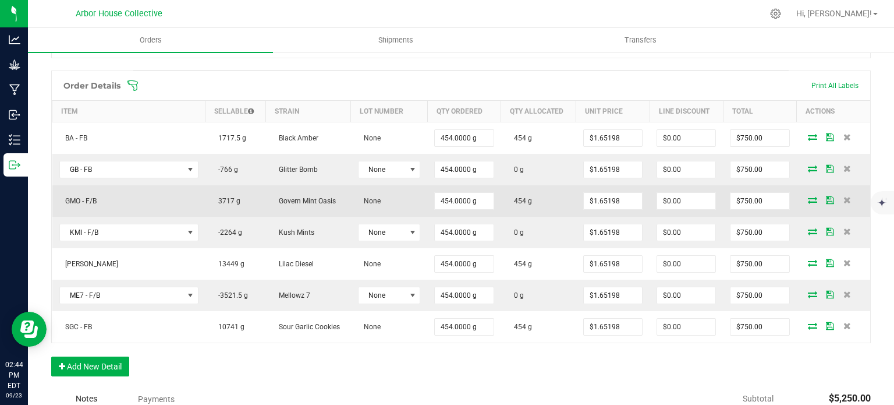
scroll to position [0, 0]
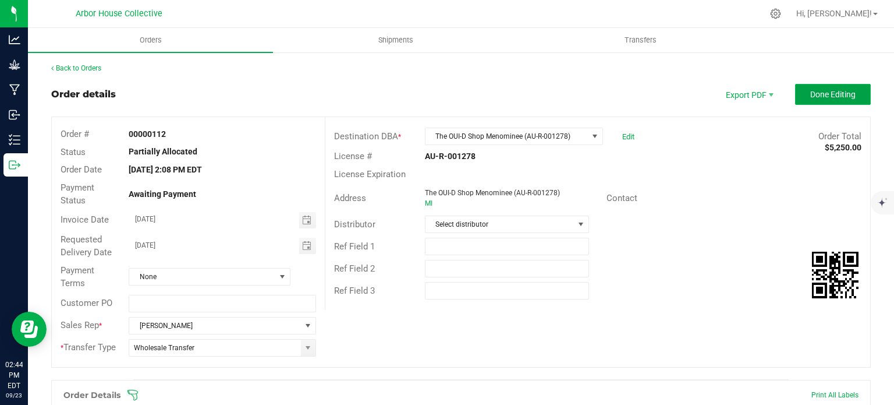
click at [825, 93] on span "Done Editing" at bounding box center [832, 94] width 45 height 9
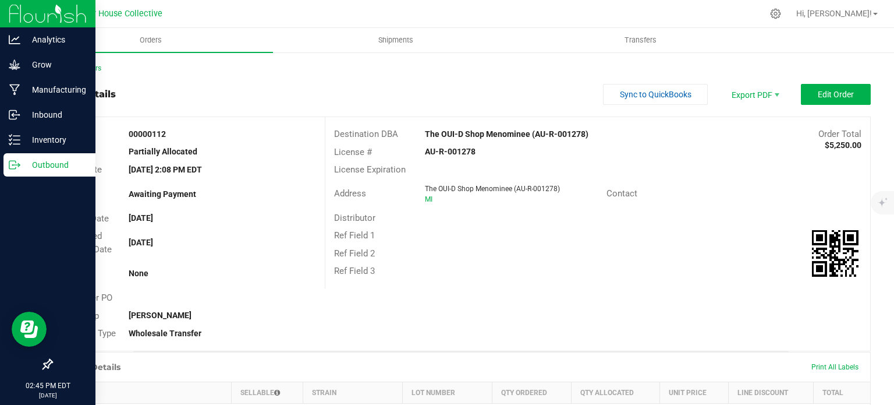
click at [26, 165] on p "Outbound" at bounding box center [55, 165] width 70 height 14
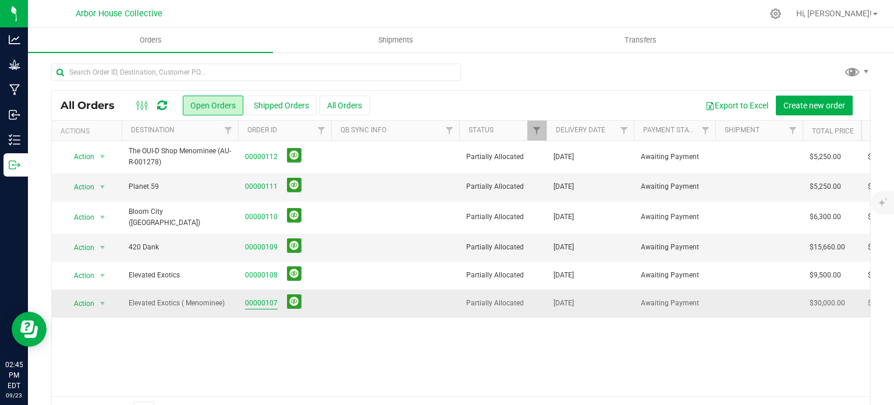
click at [256, 297] on link "00000107" at bounding box center [261, 302] width 33 height 11
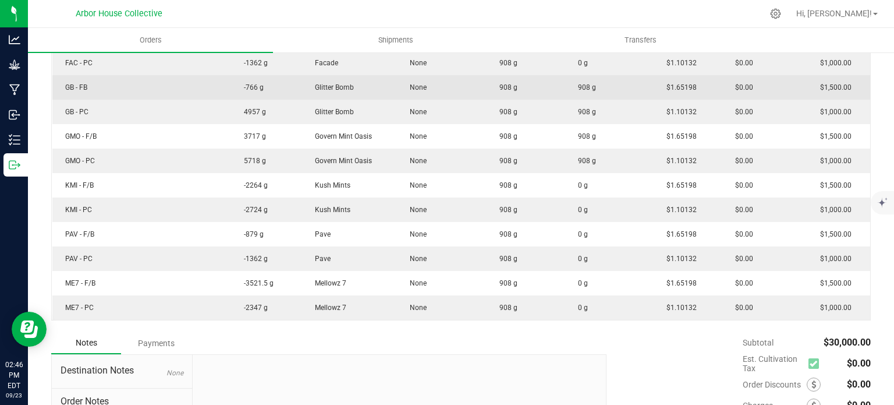
scroll to position [474, 0]
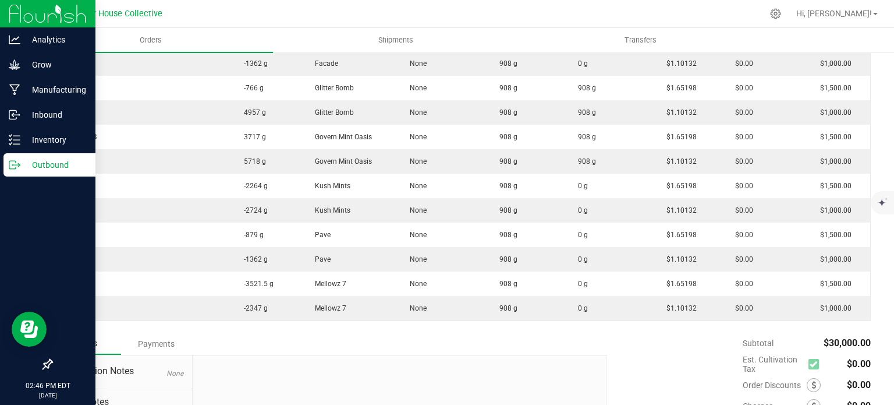
click at [19, 166] on icon at bounding box center [19, 166] width 2 height 2
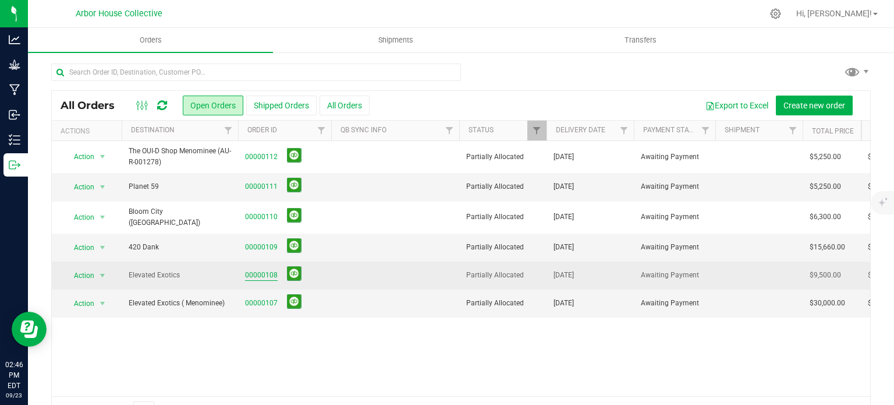
click at [250, 270] on link "00000108" at bounding box center [261, 274] width 33 height 11
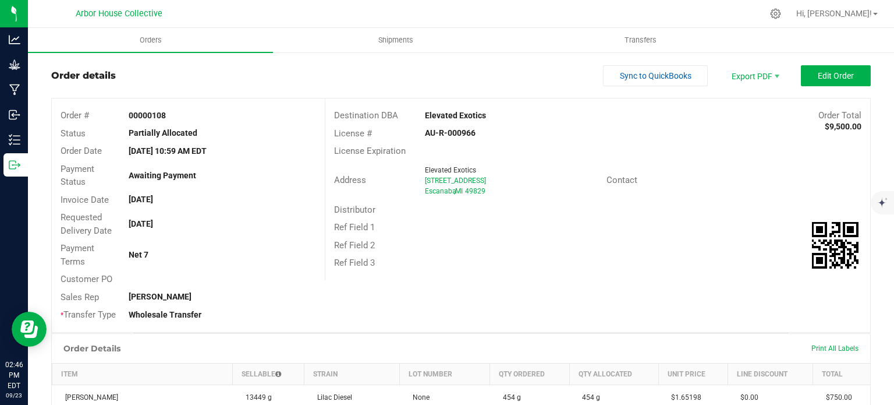
scroll to position [9, 0]
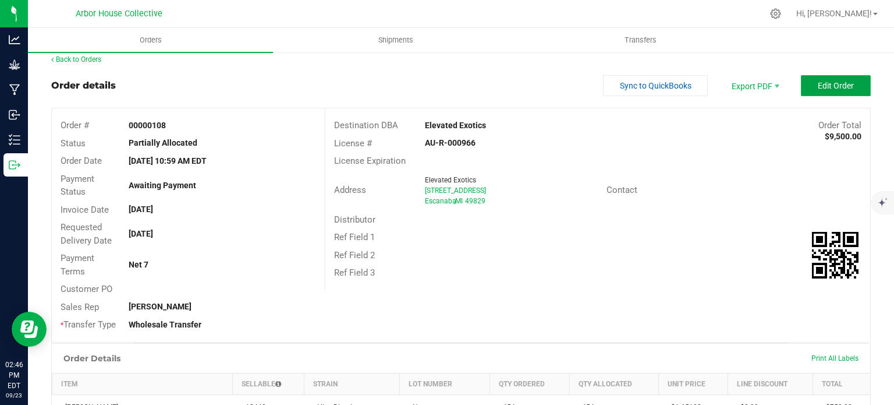
click at [820, 83] on span "Edit Order" at bounding box center [836, 85] width 36 height 9
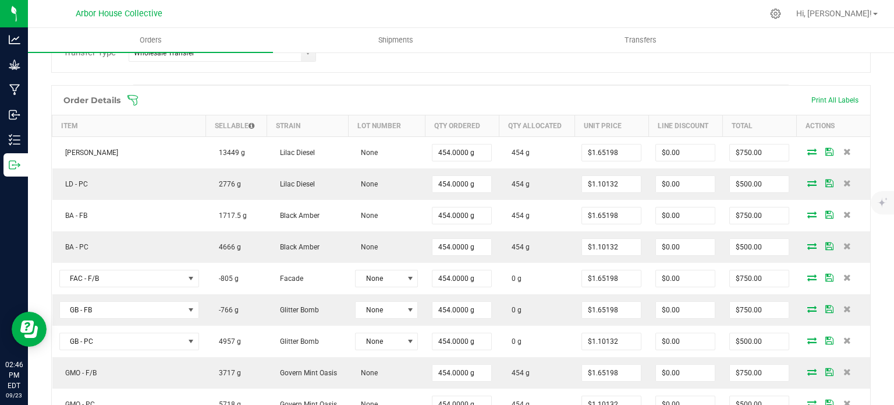
scroll to position [295, 0]
click at [130, 101] on icon at bounding box center [133, 100] width 12 height 12
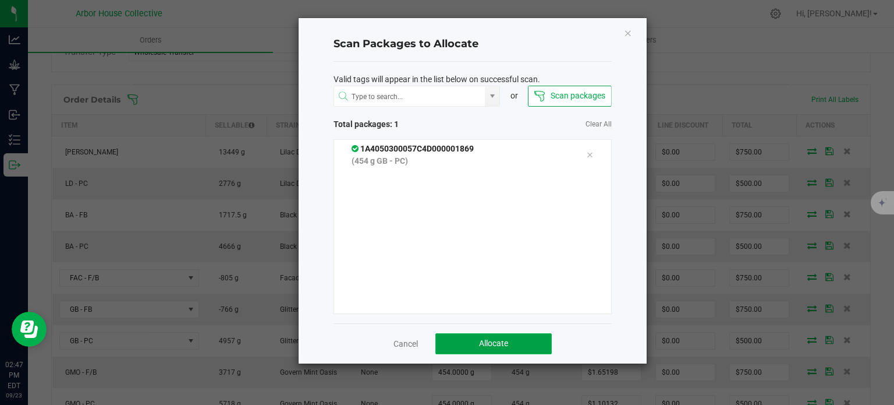
click at [451, 346] on button "Allocate" at bounding box center [493, 343] width 116 height 21
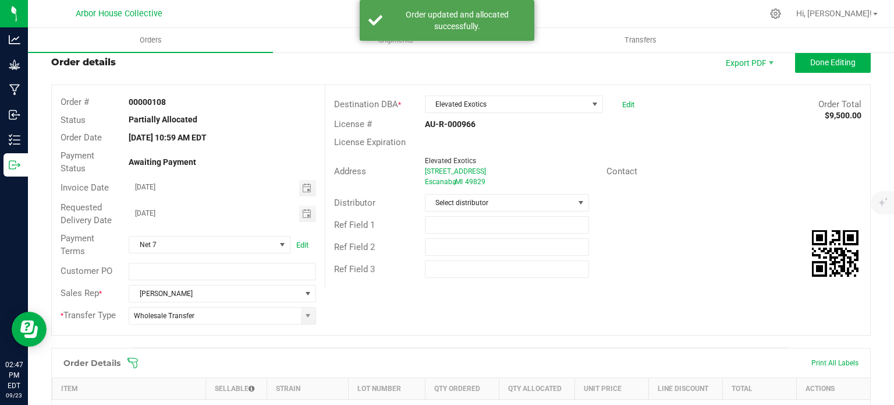
scroll to position [0, 0]
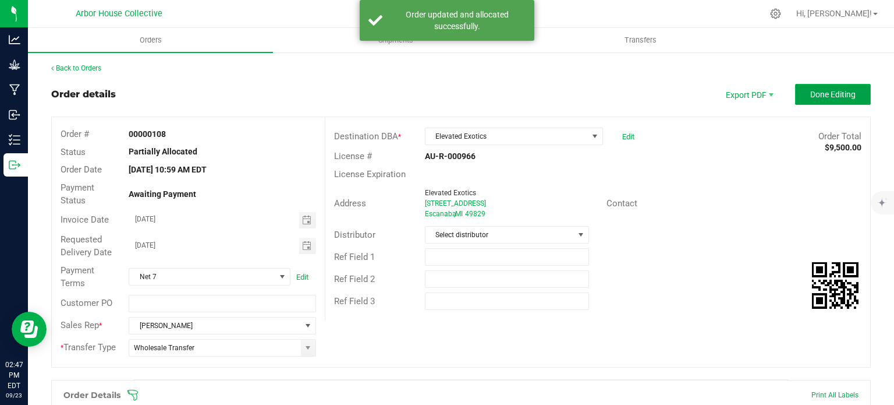
click at [796, 94] on button "Done Editing" at bounding box center [833, 94] width 76 height 21
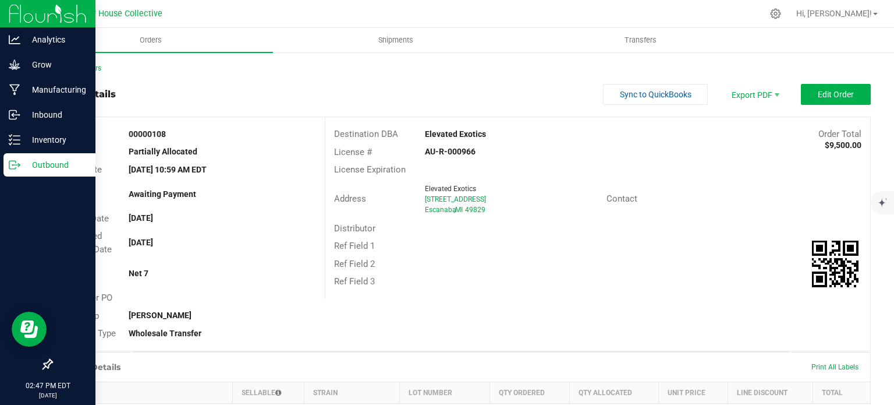
click at [44, 165] on p "Outbound" at bounding box center [55, 165] width 70 height 14
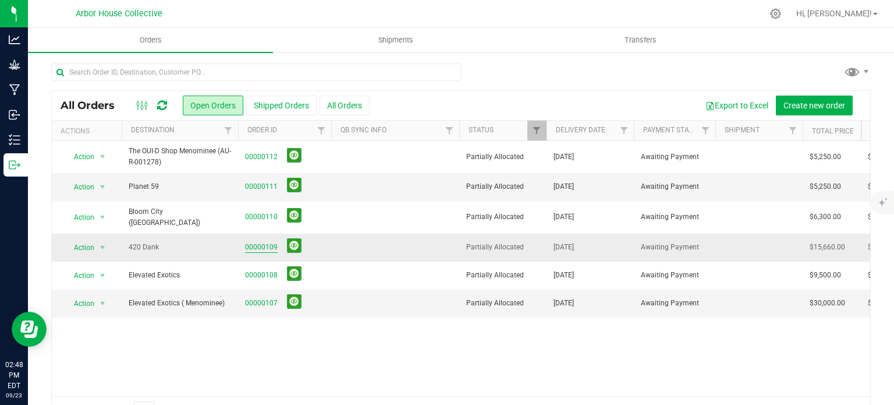
click at [253, 242] on link "00000109" at bounding box center [261, 247] width 33 height 11
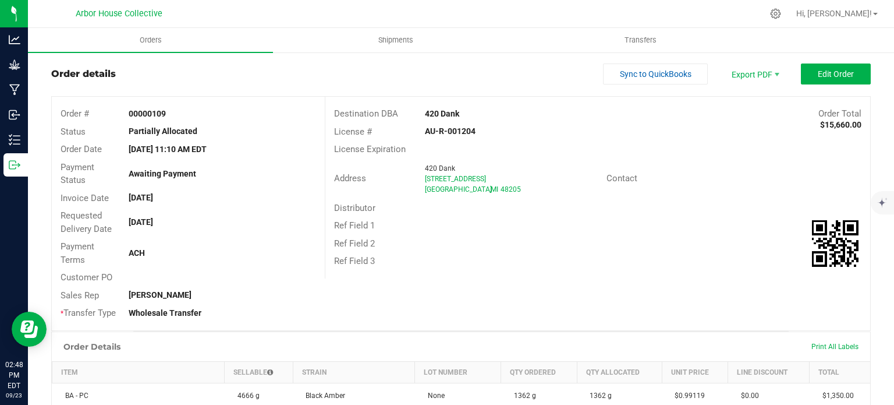
scroll to position [20, 0]
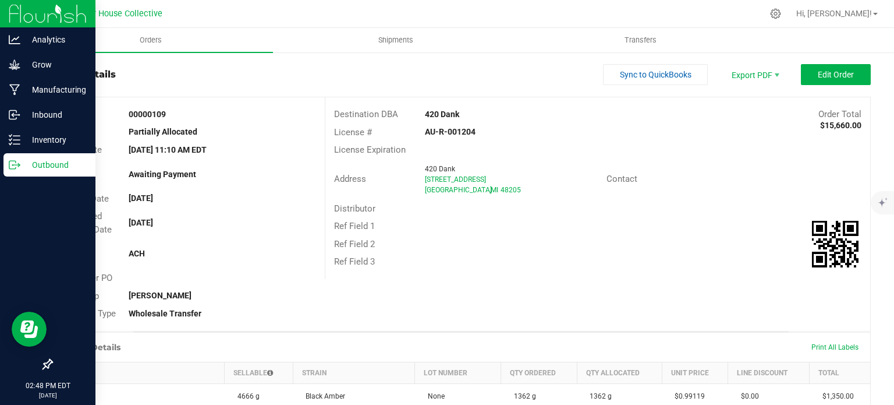
click at [23, 159] on p "Outbound" at bounding box center [55, 165] width 70 height 14
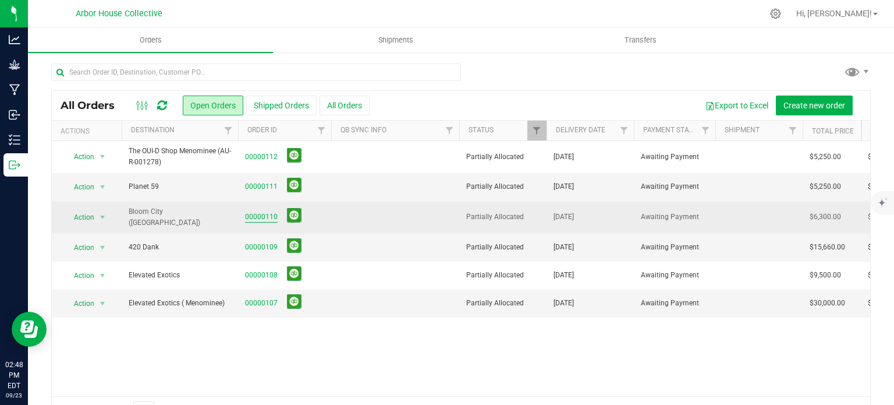
click at [251, 211] on link "00000110" at bounding box center [261, 216] width 33 height 11
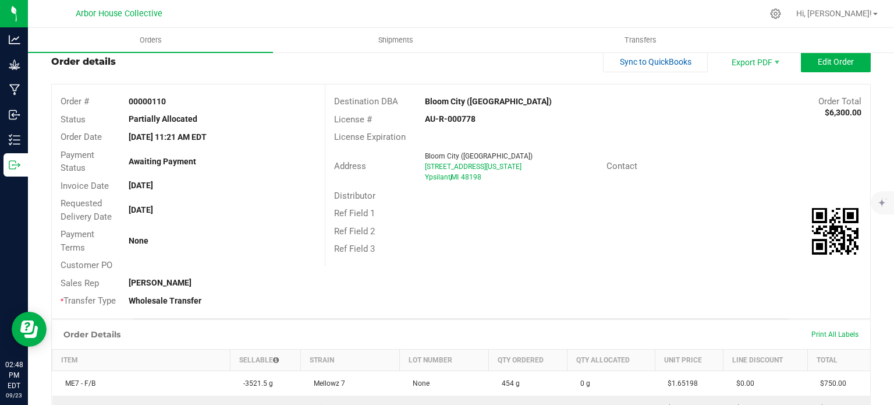
scroll to position [30, 0]
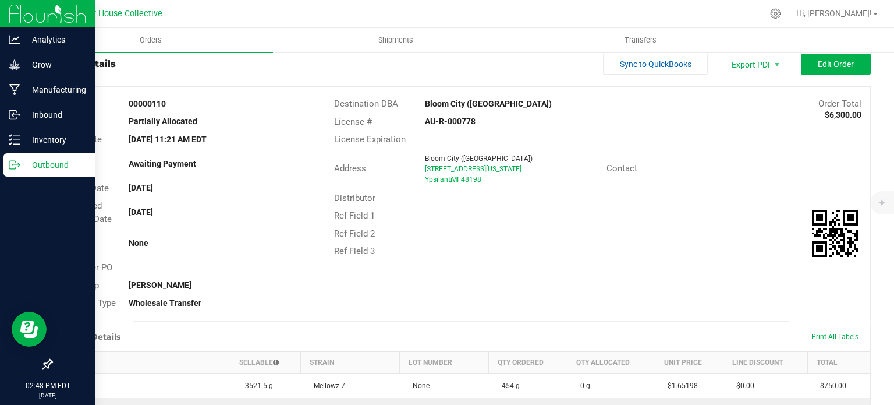
click at [26, 159] on p "Outbound" at bounding box center [55, 165] width 70 height 14
